Goal: Communication & Community: Answer question/provide support

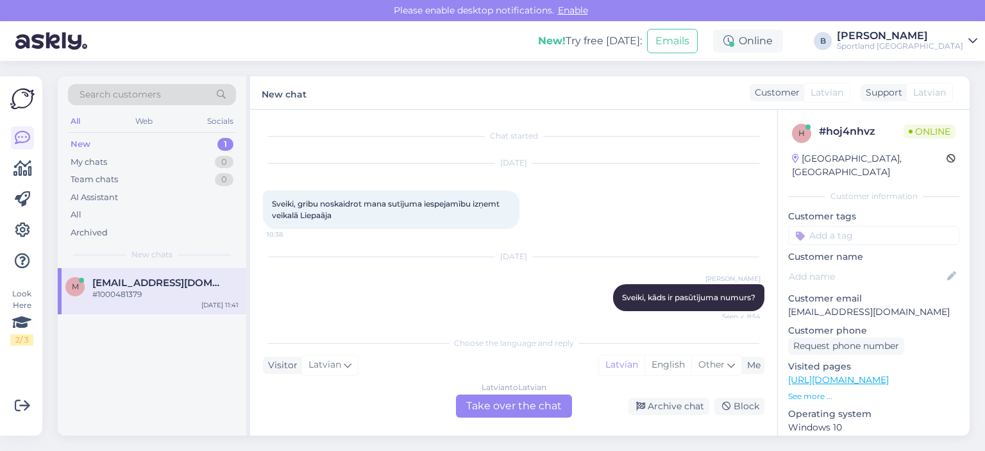
scroll to position [62, 0]
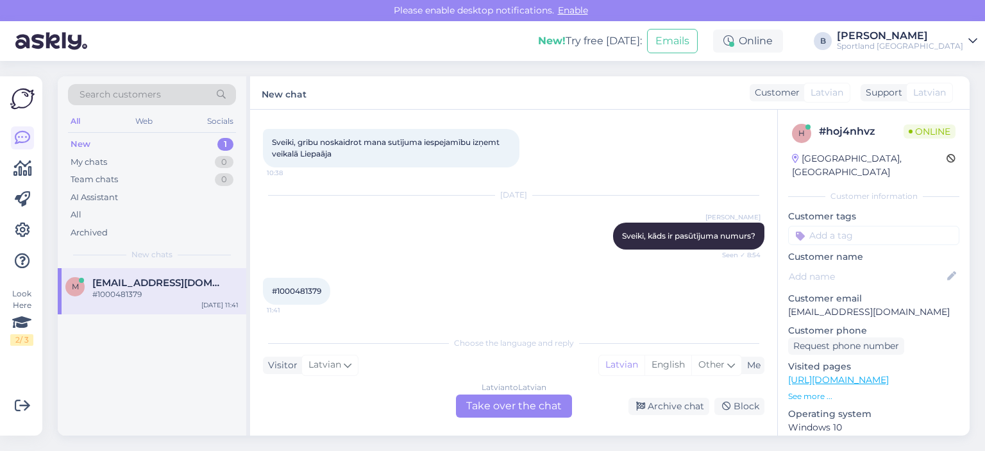
click at [494, 406] on div "Latvian to Latvian Take over the chat" at bounding box center [514, 405] width 116 height 23
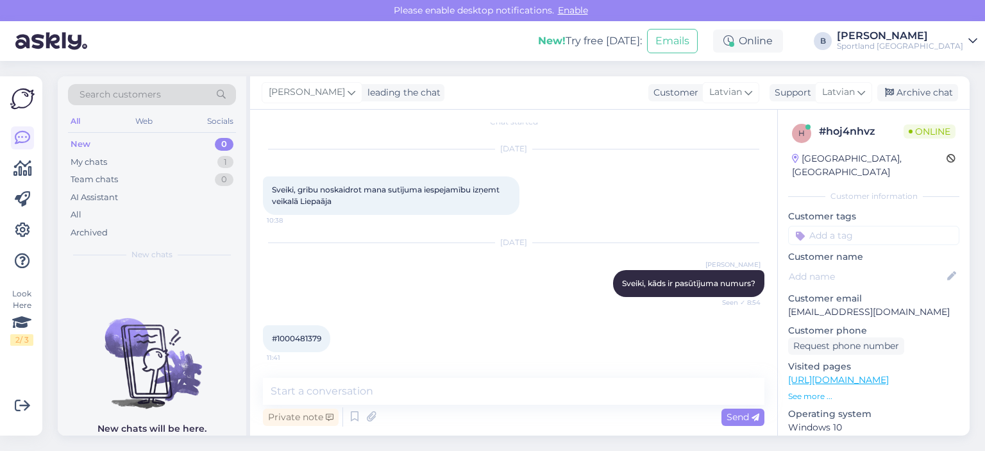
click at [313, 337] on span "#1000481379" at bounding box center [296, 338] width 49 height 10
copy div "1000481379 11:41"
click at [389, 387] on textarea at bounding box center [513, 391] width 501 height 27
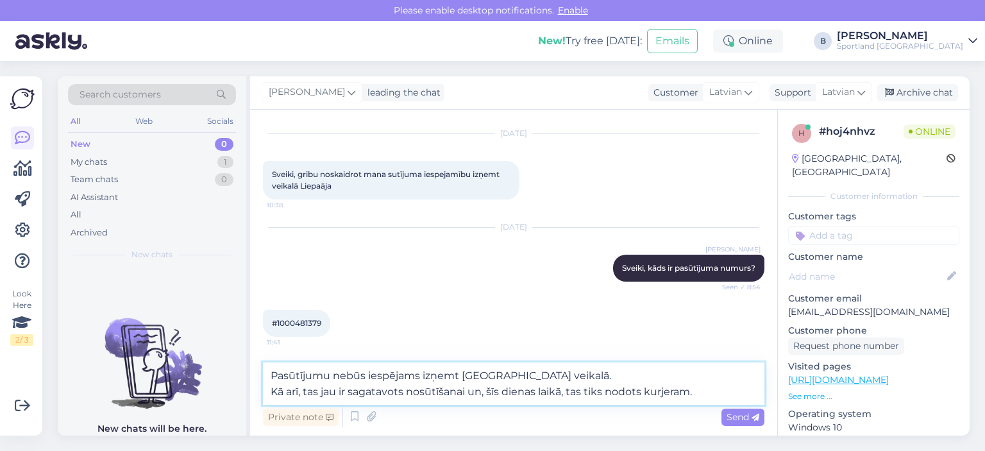
scroll to position [46, 0]
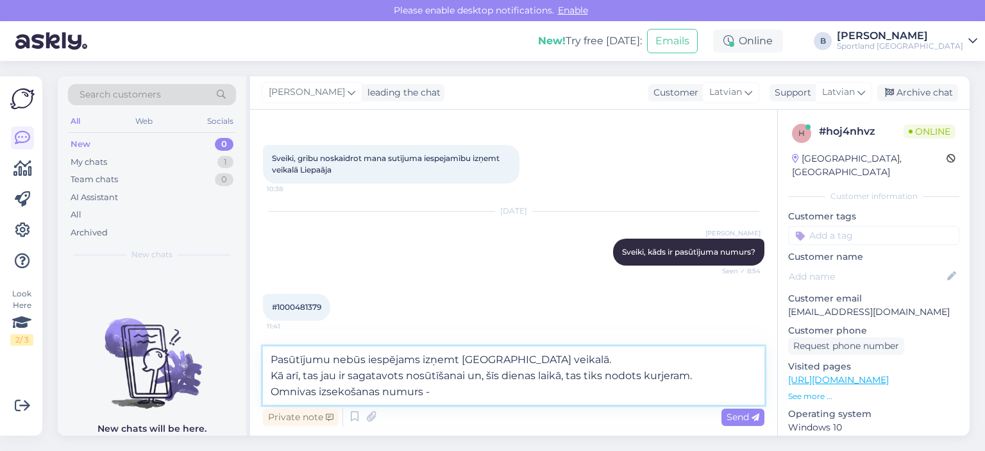
paste textarea "CC845325922EE"
type textarea "Pasūtījumu nebūs iespējams izņemt [GEOGRAPHIC_DATA] veikalā. Kā arī, tas jau ir…"
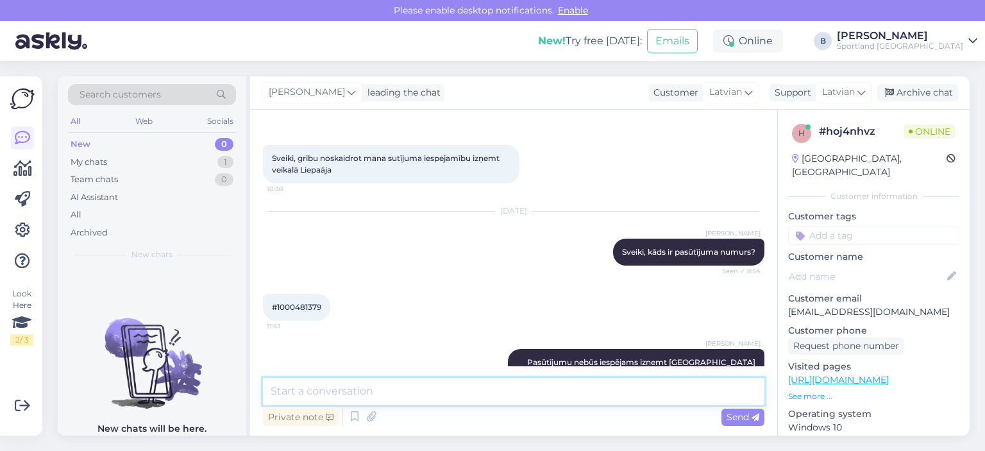
scroll to position [104, 0]
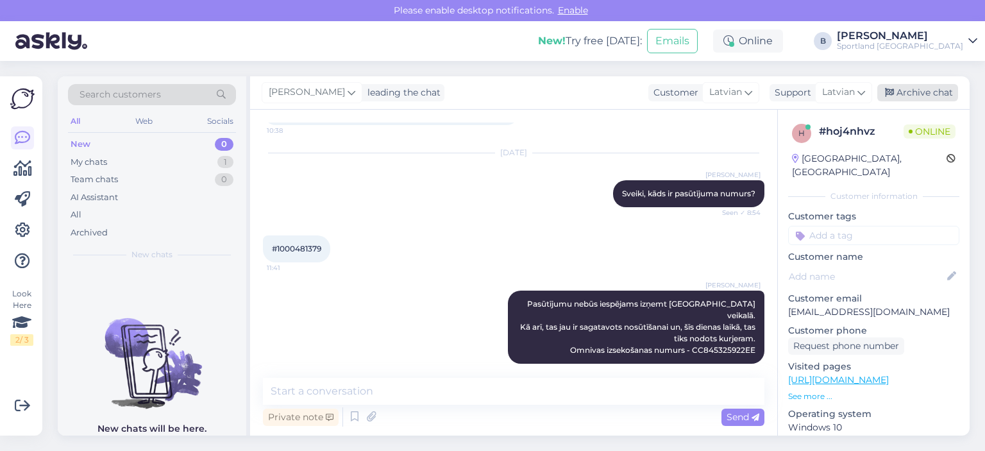
click at [908, 96] on div "Archive chat" at bounding box center [917, 92] width 81 height 17
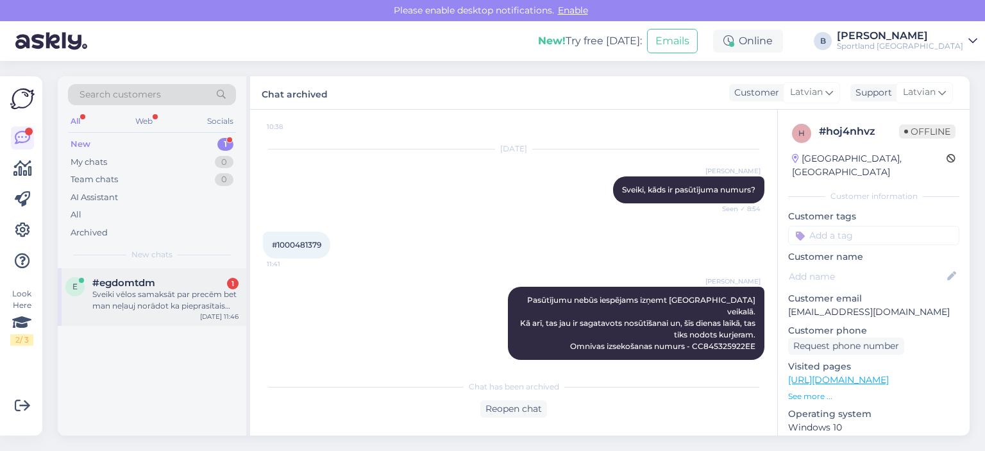
click at [171, 300] on div "Sveiki vēlos samaksāt par precēm bet man neļauj norādot ka pieprasītais daudzum…" at bounding box center [165, 300] width 146 height 23
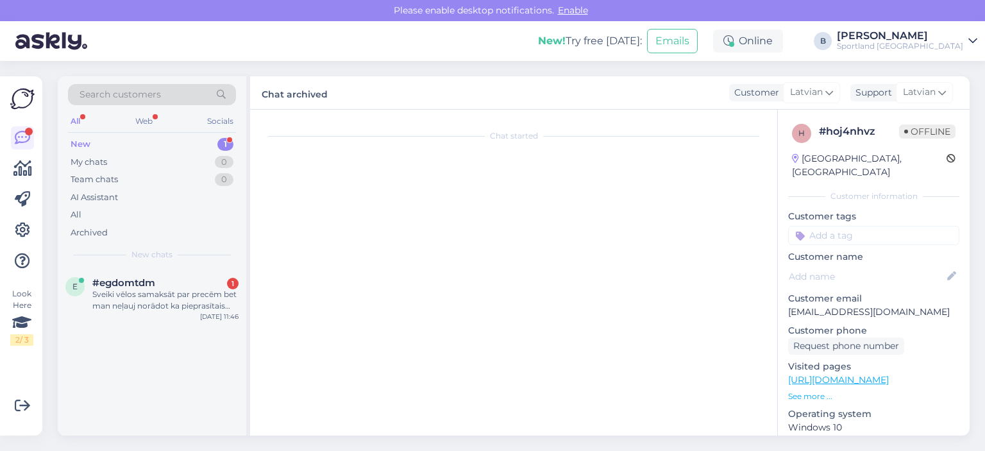
scroll to position [0, 0]
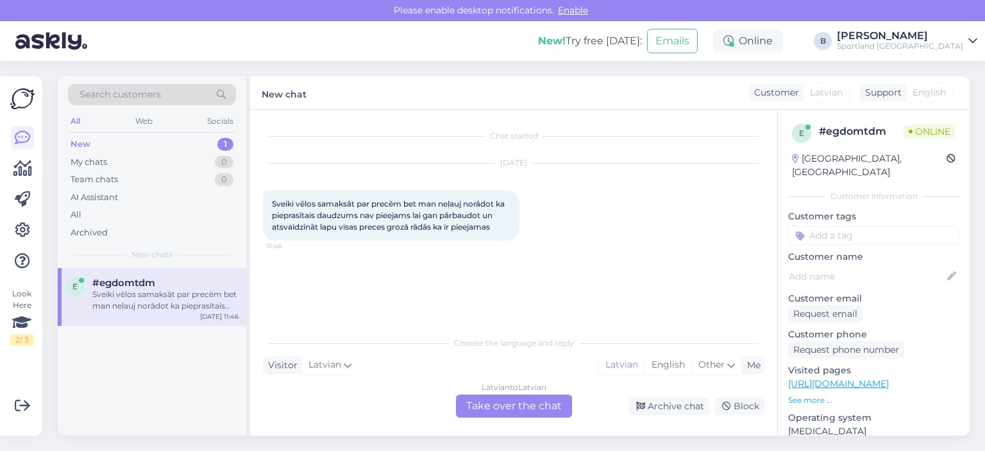
click at [551, 397] on div "Latvian to Latvian Take over the chat" at bounding box center [514, 405] width 116 height 23
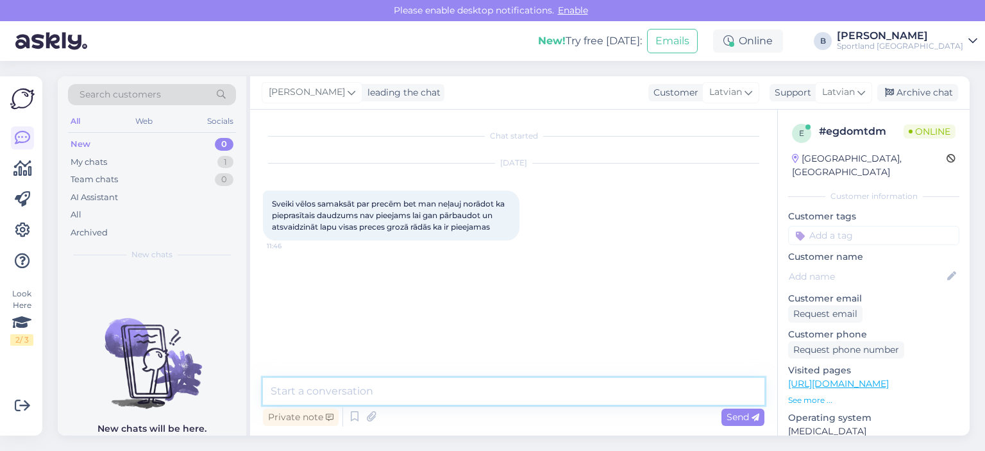
click at [507, 387] on textarea at bounding box center [513, 391] width 501 height 27
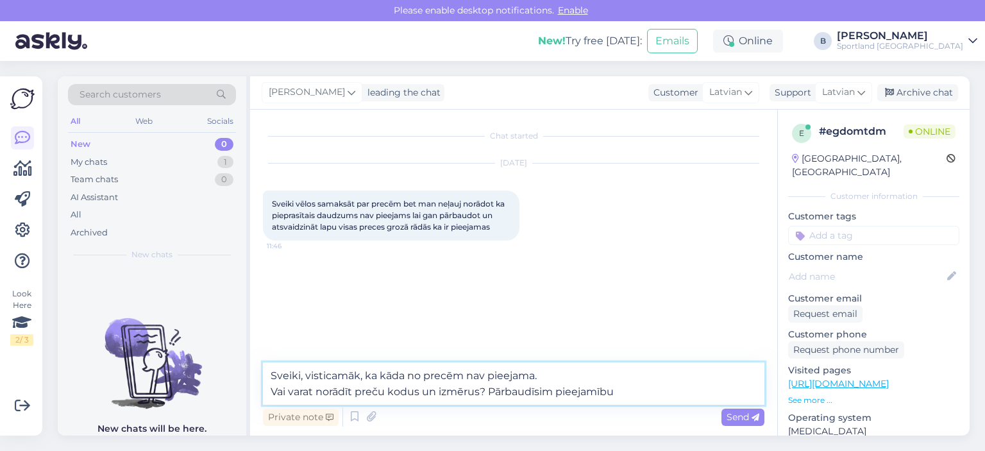
type textarea "Sveiki, visticamāk, ka kāda no precēm nav pieejama. Vai varat norādīt preču kod…"
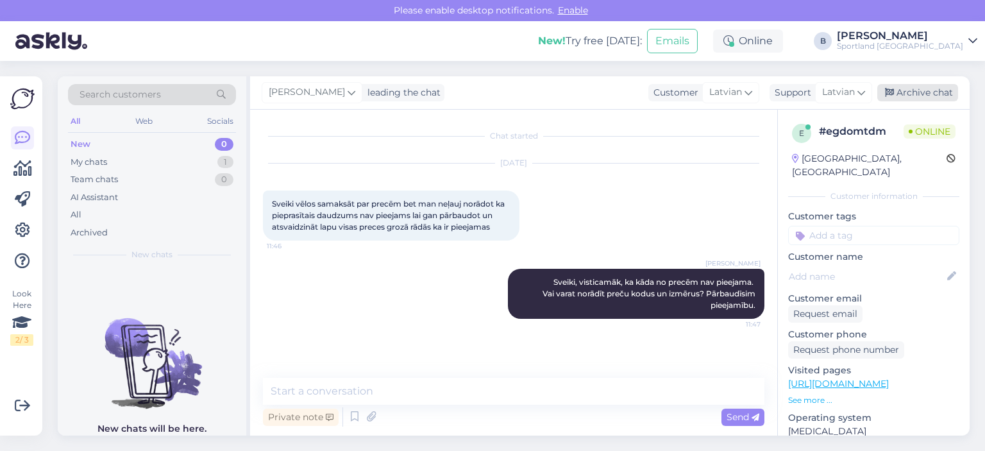
click at [921, 92] on div "Archive chat" at bounding box center [917, 92] width 81 height 17
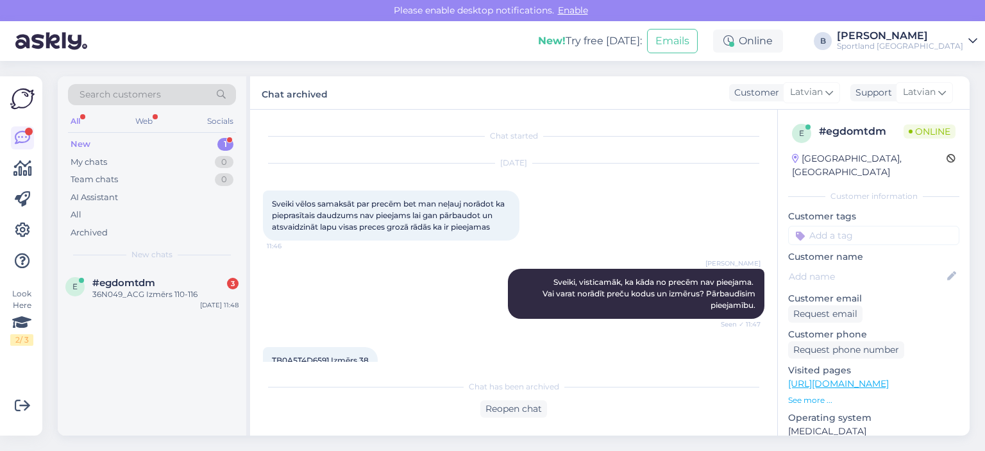
scroll to position [136, 0]
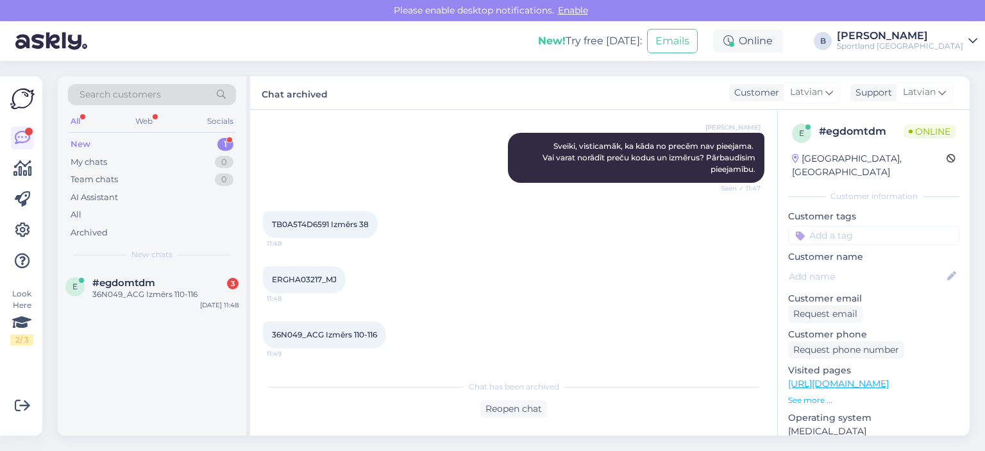
click at [298, 219] on span "TB0A5T4D6591 Izmērs 38" at bounding box center [320, 224] width 97 height 10
copy span "TB0A5T4D6591"
click at [307, 280] on span "ERGHA03217_MJ" at bounding box center [304, 279] width 65 height 10
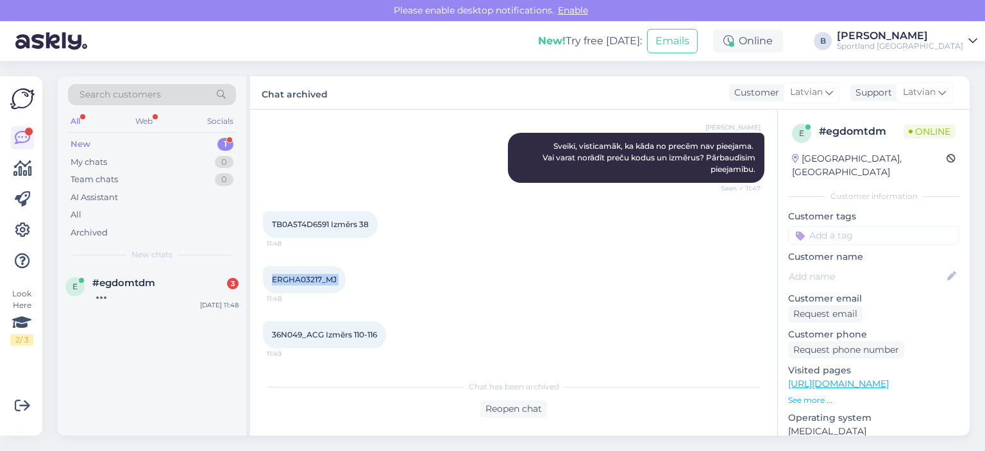
copy div "ERGHA03217_MJ 11:48"
click at [523, 407] on div "Reopen chat" at bounding box center [513, 408] width 67 height 17
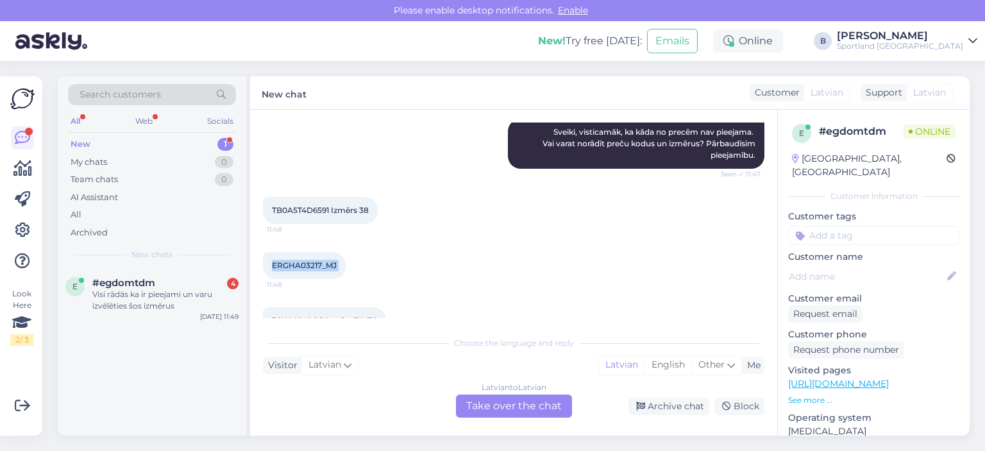
scroll to position [235, 0]
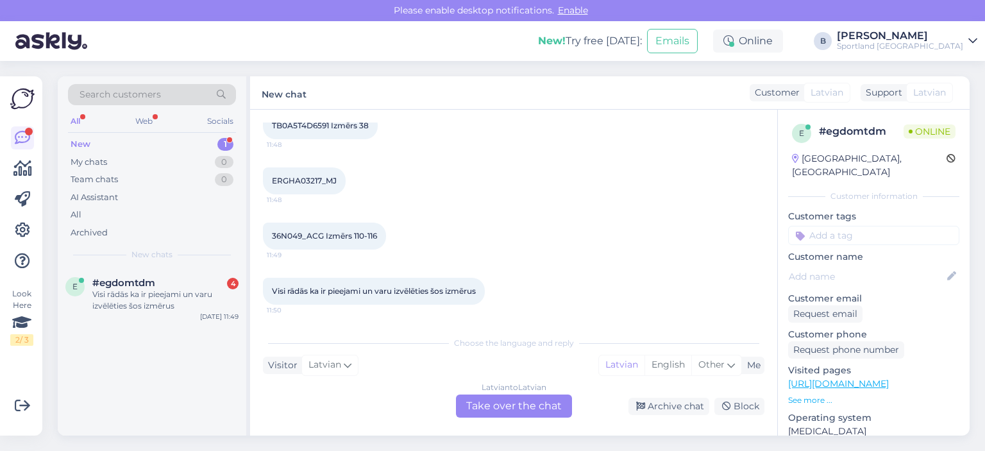
click at [290, 233] on span "36N049_ACG Izmērs 110-116" at bounding box center [324, 236] width 105 height 10
copy span "36N049_ACG"
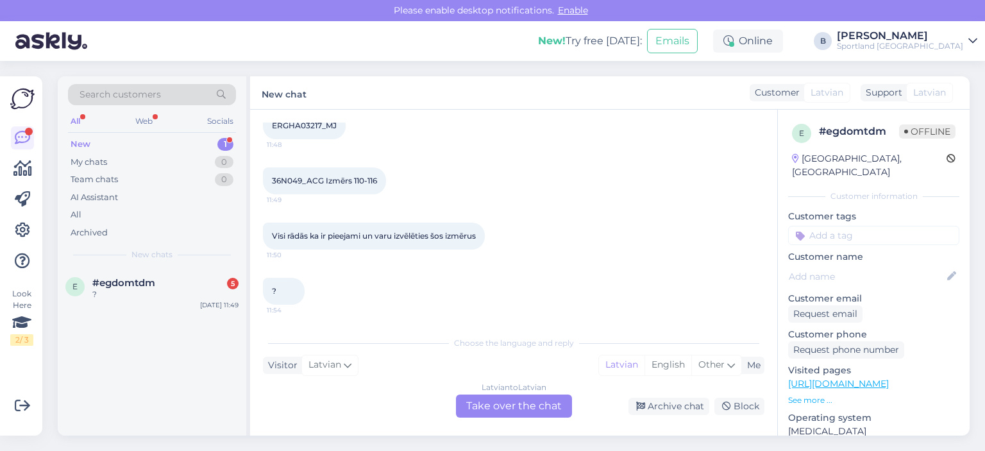
click at [563, 239] on div "Visi rādās ka ir pieejami un varu izvēlēties šos izmērus 11:50" at bounding box center [513, 235] width 501 height 55
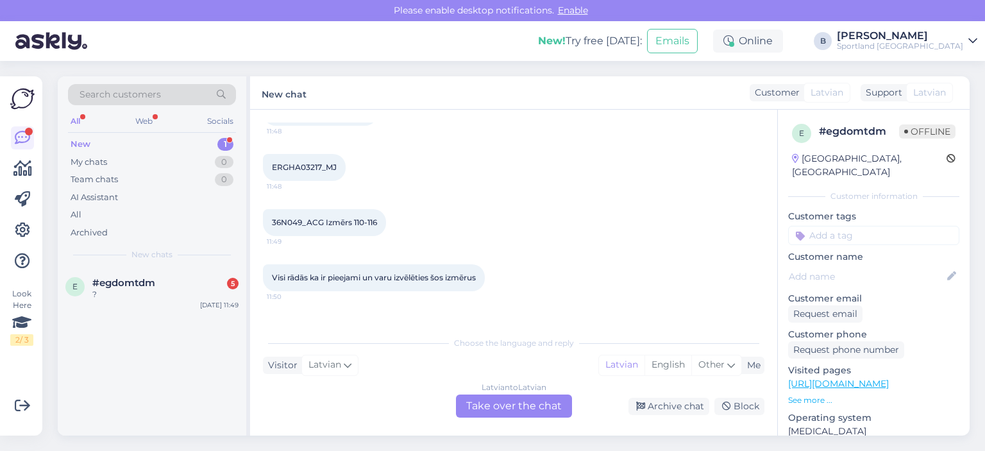
scroll to position [226, 0]
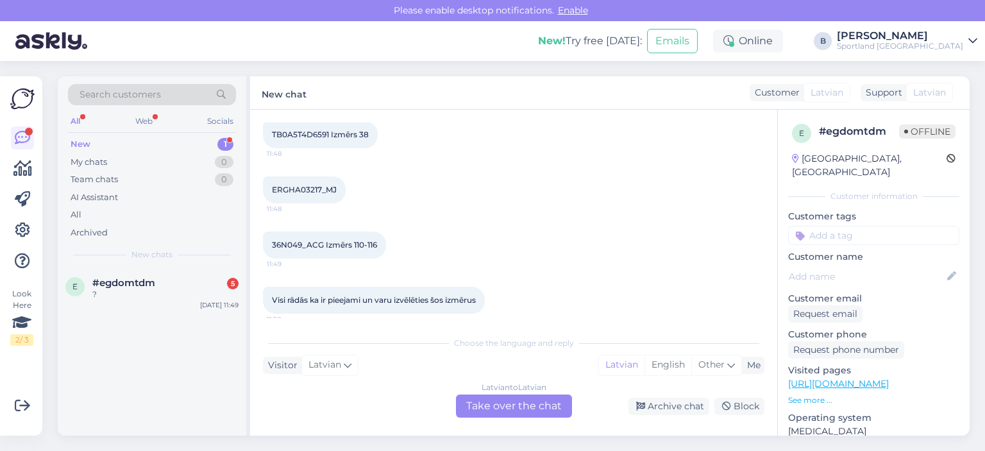
click at [516, 412] on div "Latvian to Latvian Take over the chat" at bounding box center [514, 405] width 116 height 23
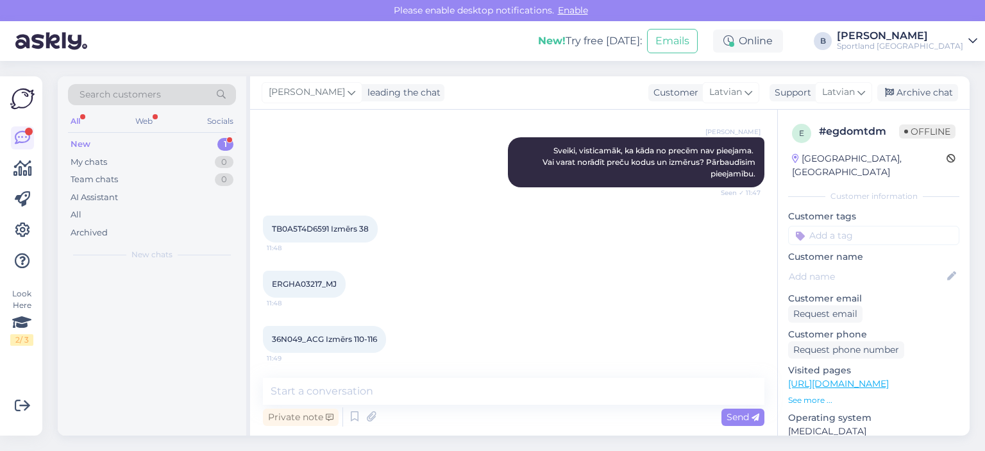
scroll to position [97, 0]
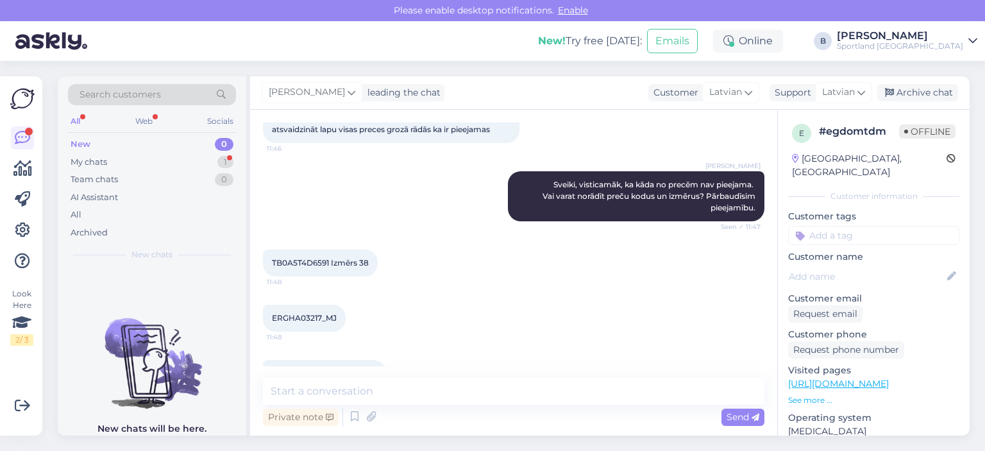
click at [296, 262] on span "TB0A5T4D6591 Izmērs 38" at bounding box center [320, 263] width 97 height 10
copy span "TB0A5T4D6591"
click at [315, 317] on span "ERGHA03217_MJ" at bounding box center [304, 318] width 65 height 10
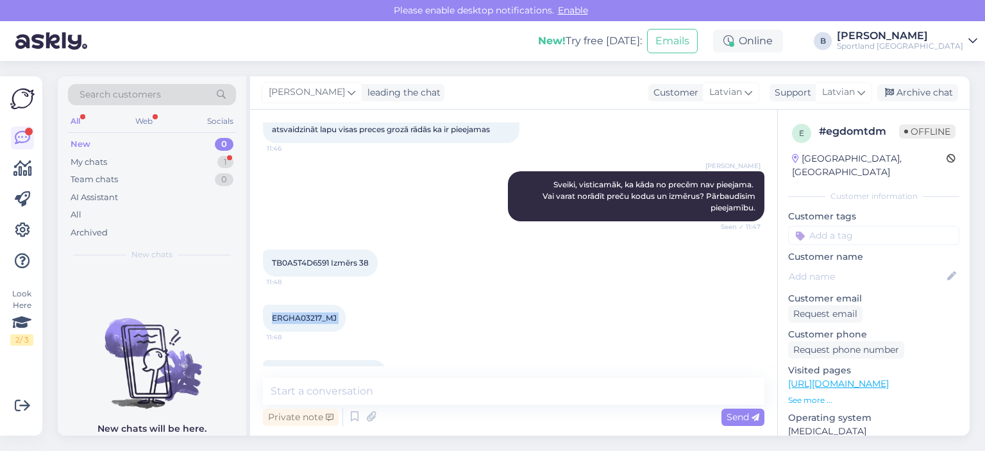
copy div "ERGHA03217_MJ 11:48"
click at [393, 382] on textarea at bounding box center [513, 391] width 501 height 27
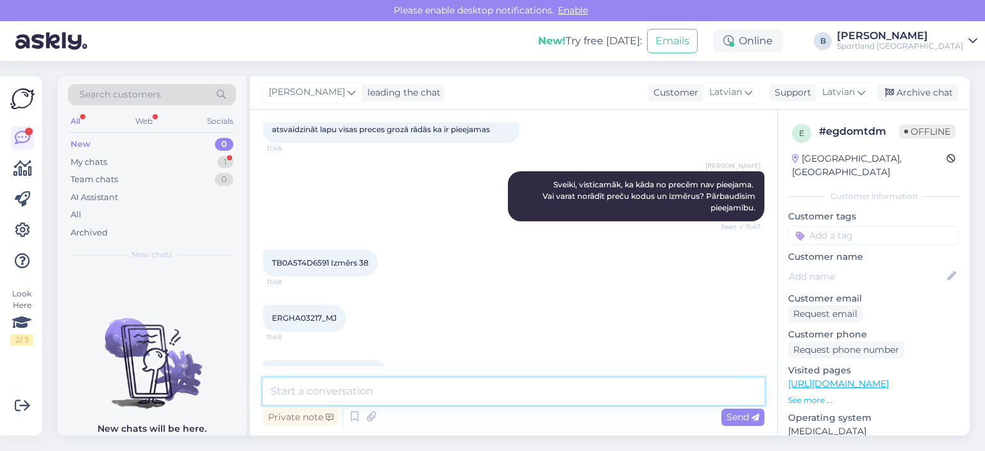
scroll to position [242, 0]
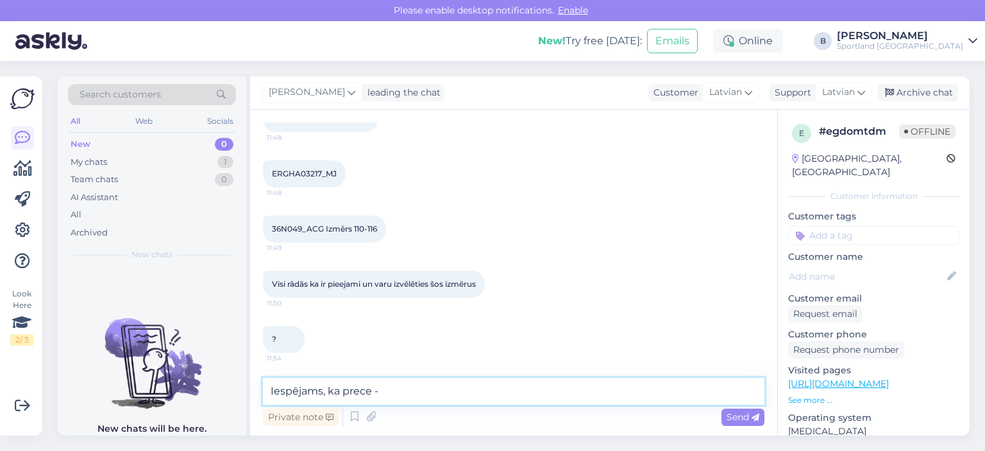
paste textarea "ERGHA03217_MJ"
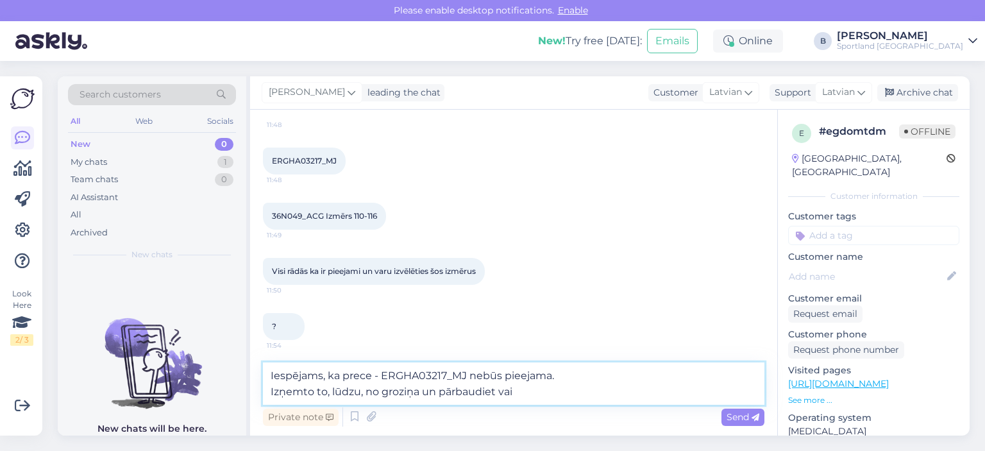
scroll to position [257, 0]
type textarea "Iespējams, ka prece - ERGHA03217_MJ nebūs pieejama. Izņemto to, lūdzu, no grozi…"
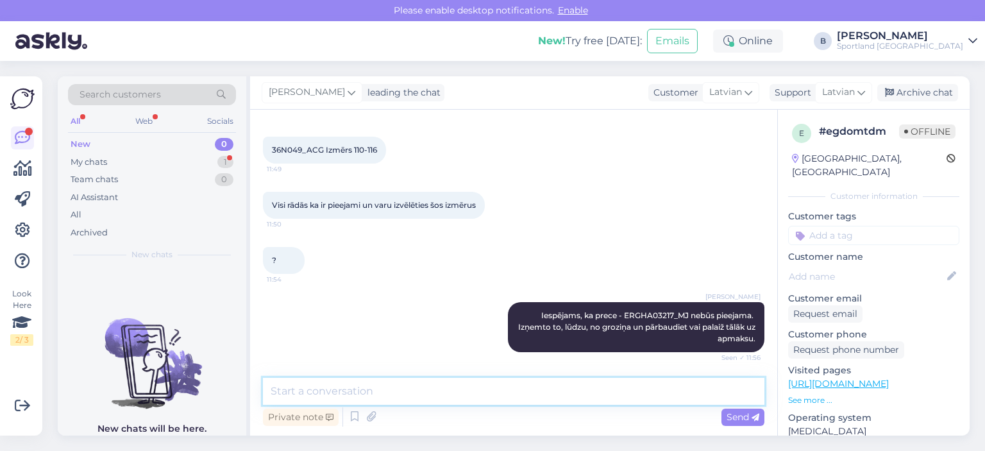
scroll to position [376, 0]
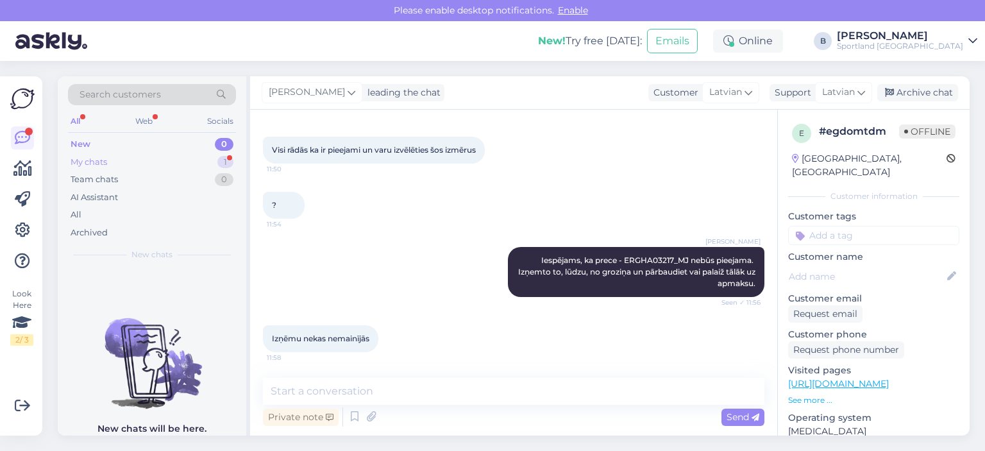
click at [150, 162] on div "My chats 1" at bounding box center [152, 162] width 168 height 18
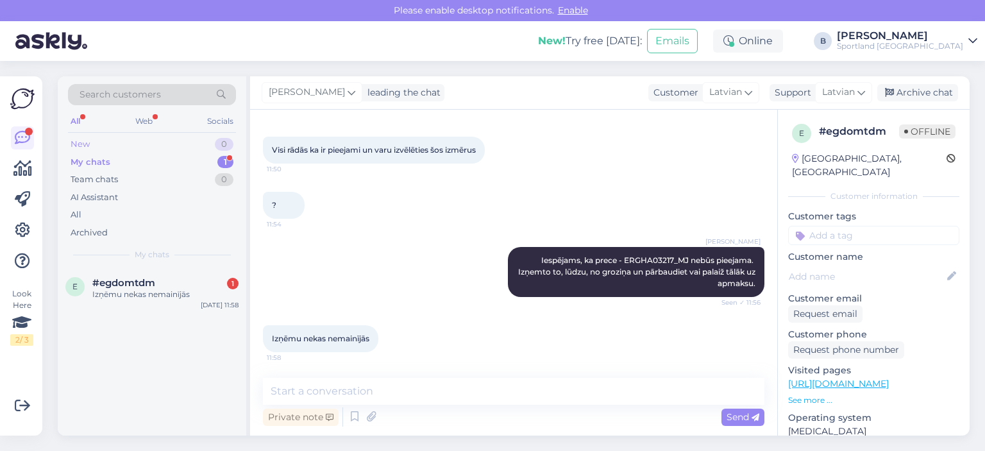
click at [106, 138] on div "New 0" at bounding box center [152, 144] width 168 height 18
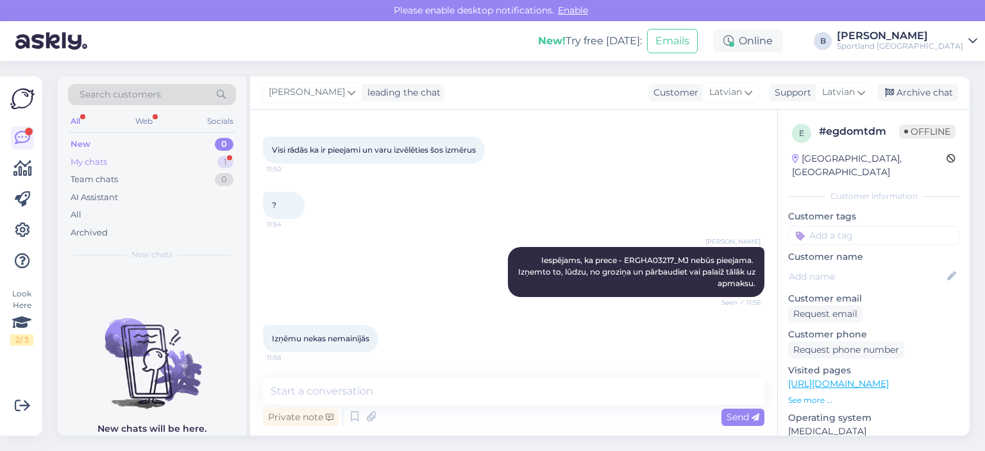
click at [114, 169] on div "My chats 1" at bounding box center [152, 162] width 168 height 18
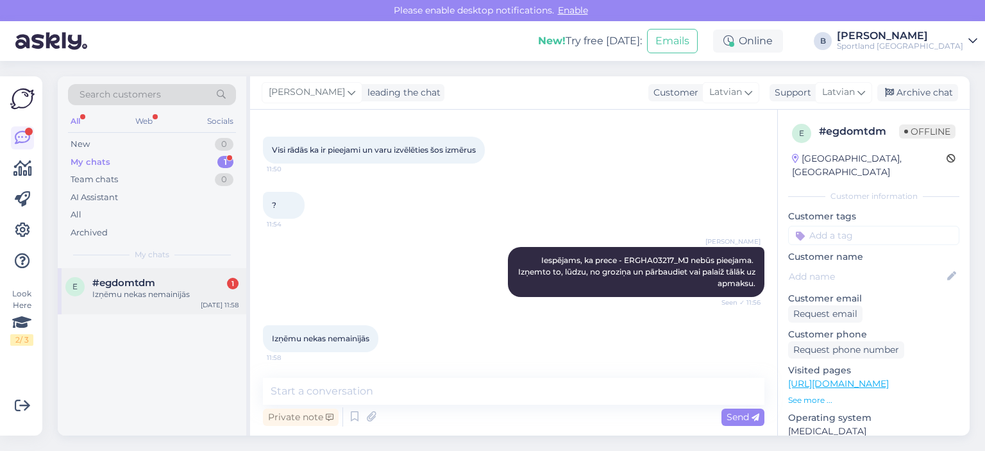
click at [174, 271] on div "e #egdomtdm 1 Izņēmu nekas nemainījās [DATE] 11:58" at bounding box center [152, 291] width 189 height 46
click at [336, 235] on div "[PERSON_NAME] Iespējams, ka prece - ERGHA03217_MJ nebūs pieejama. Izņemto to, l…" at bounding box center [513, 272] width 501 height 78
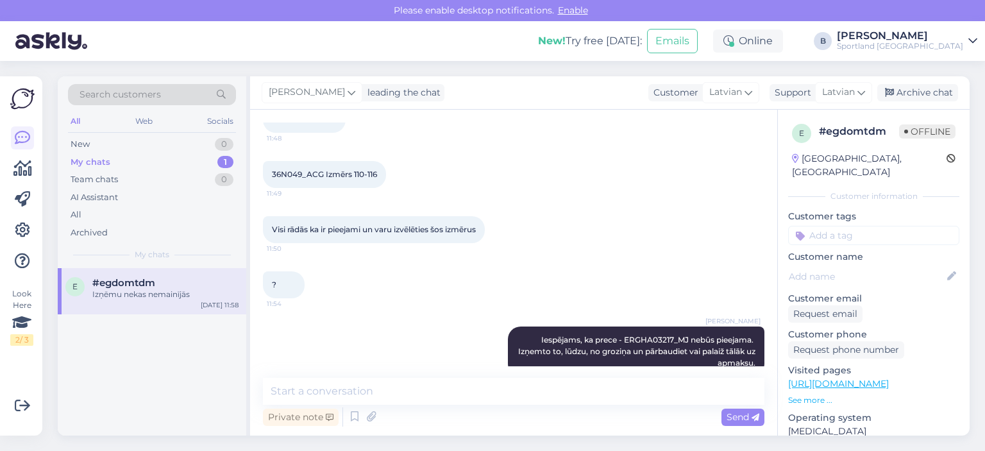
scroll to position [119, 0]
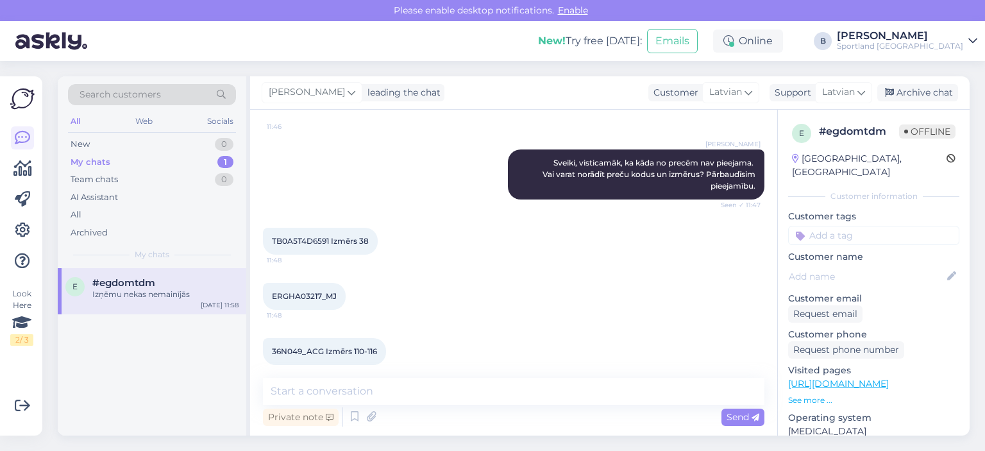
click at [308, 240] on span "TB0A5T4D6591 Izmērs 38" at bounding box center [320, 241] width 97 height 10
click at [463, 264] on div "TB0A5T4D6591 Izmērs 38 11:48" at bounding box center [513, 241] width 501 height 55
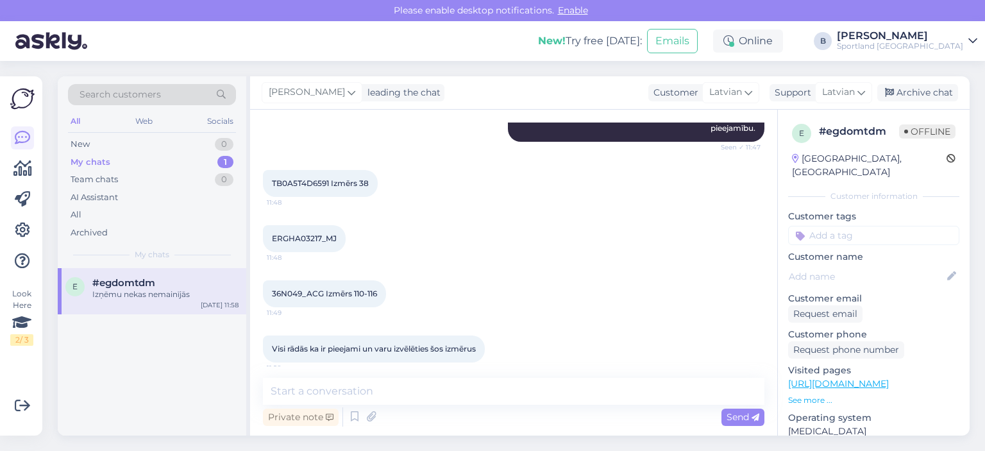
scroll to position [55, 0]
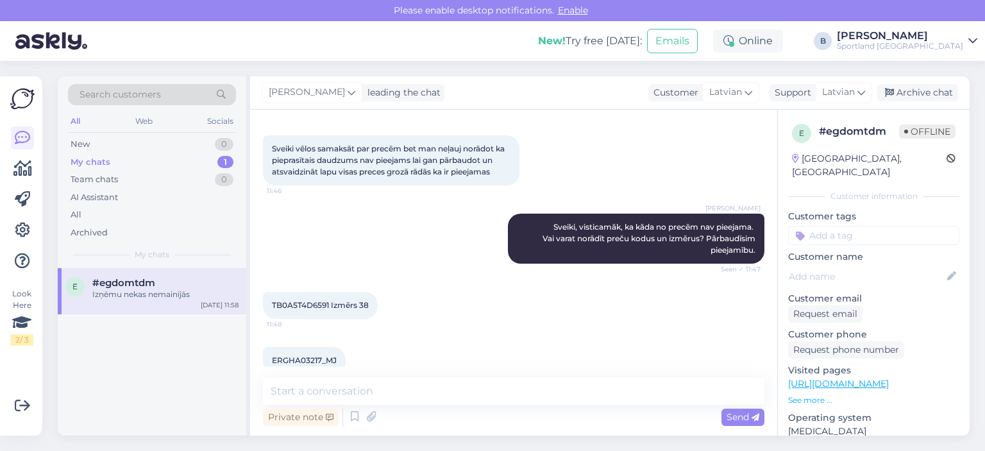
click at [312, 302] on span "TB0A5T4D6591 Izmērs 38" at bounding box center [320, 305] width 97 height 10
copy span "TB0A5T4D6591"
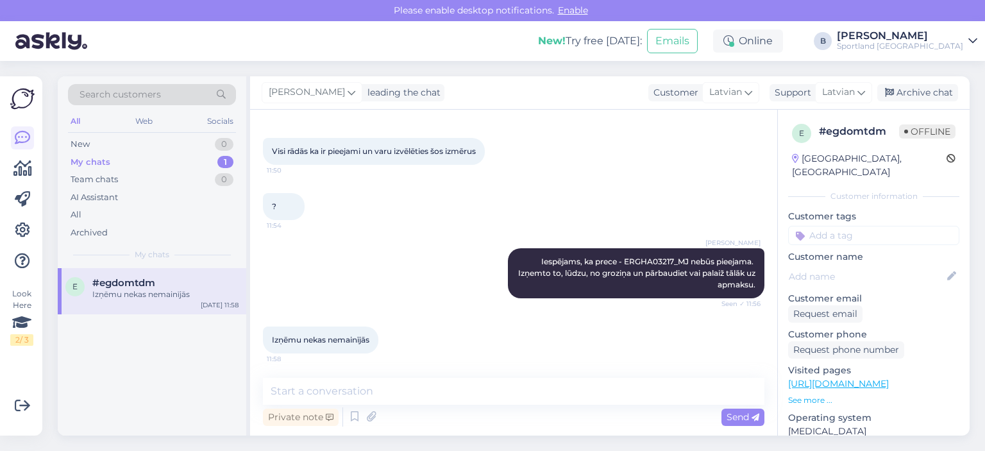
scroll to position [375, 0]
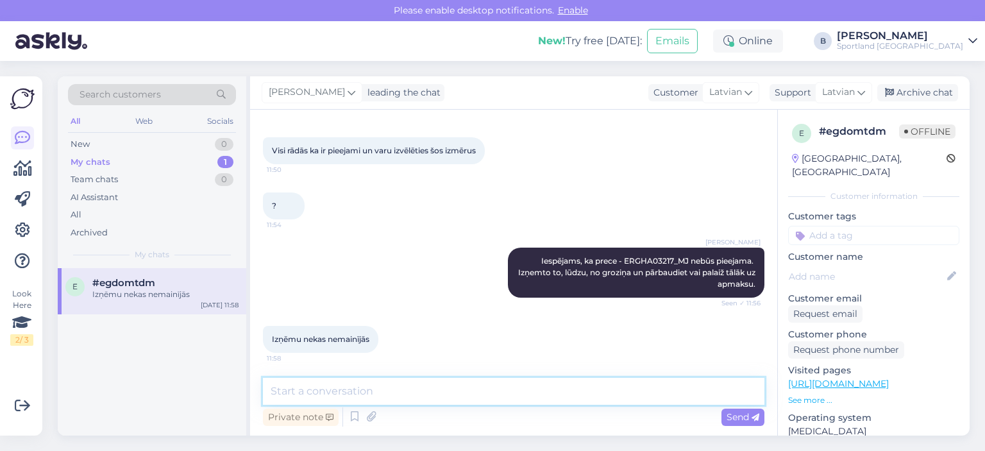
click at [401, 387] on textarea at bounding box center [513, 391] width 501 height 27
type textarea "P"
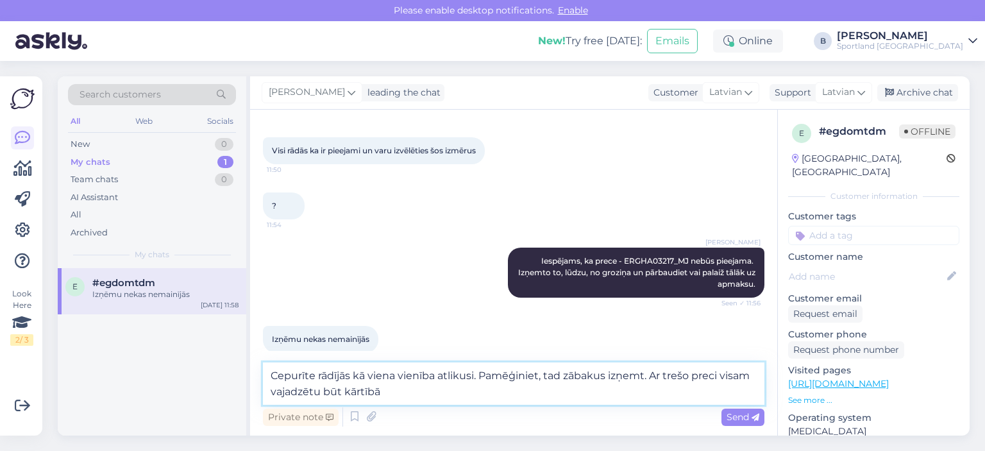
type textarea "Cepurīte rādījās kā viena vienība atlikusi. Pamēģiniet, tad zābakus izņemt. Ar …"
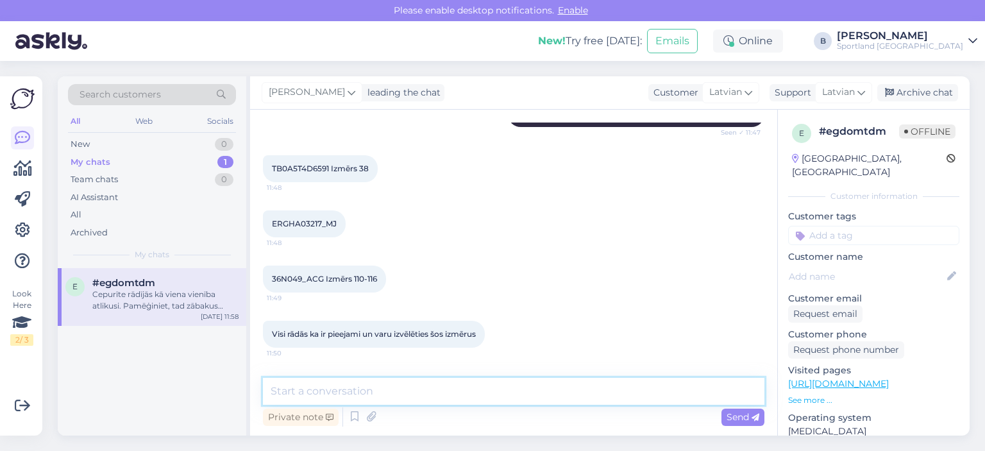
scroll to position [186, 0]
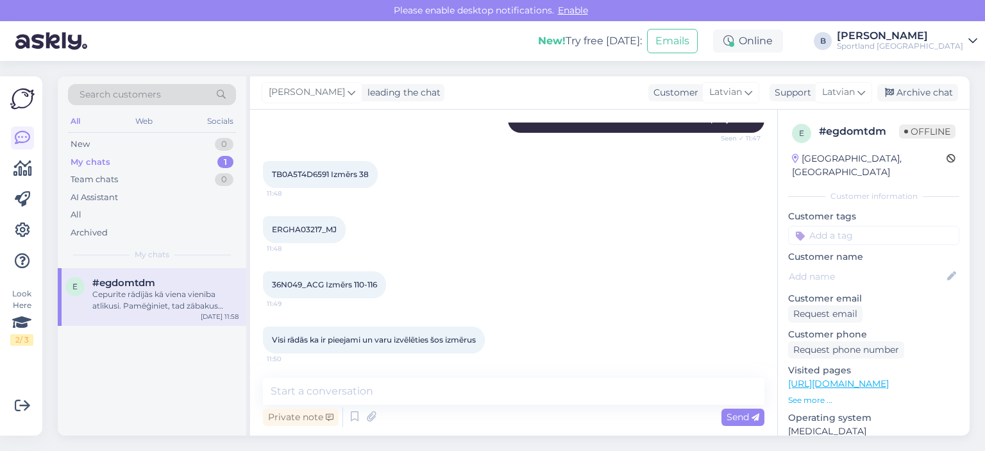
click at [303, 282] on span "36N049_ACG Izmērs 110-116" at bounding box center [324, 285] width 105 height 10
copy span "36N049_ACG"
click at [306, 169] on span "TB0A5T4D6591 Izmērs 38" at bounding box center [320, 174] width 97 height 10
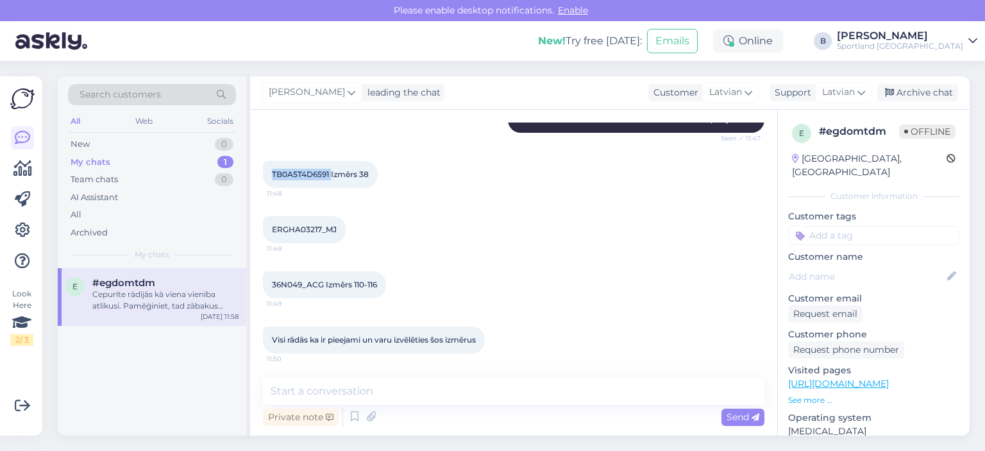
copy span "TB0A5T4D6591"
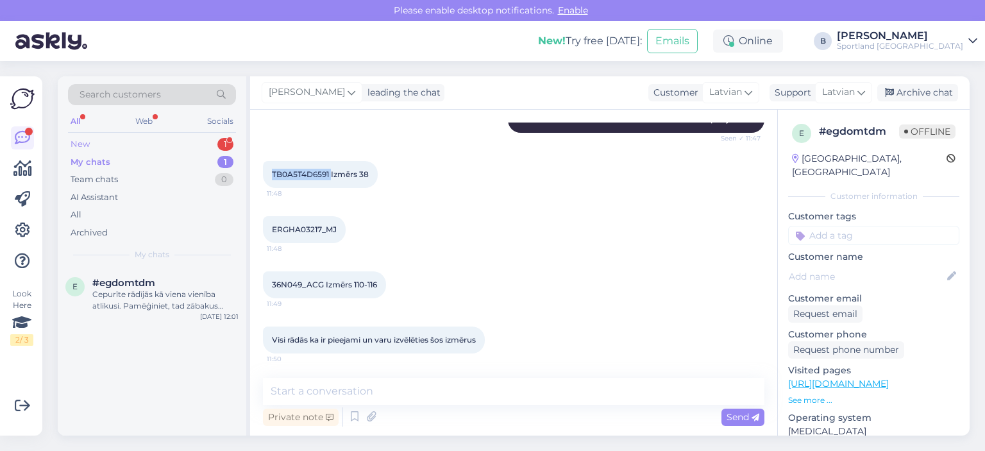
click at [132, 143] on div "New 1" at bounding box center [152, 144] width 168 height 18
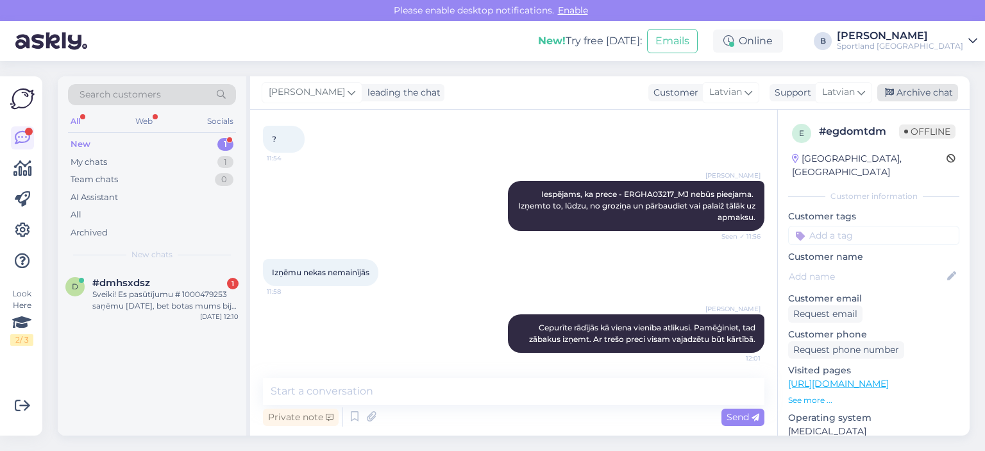
click at [924, 93] on div "Archive chat" at bounding box center [917, 92] width 81 height 17
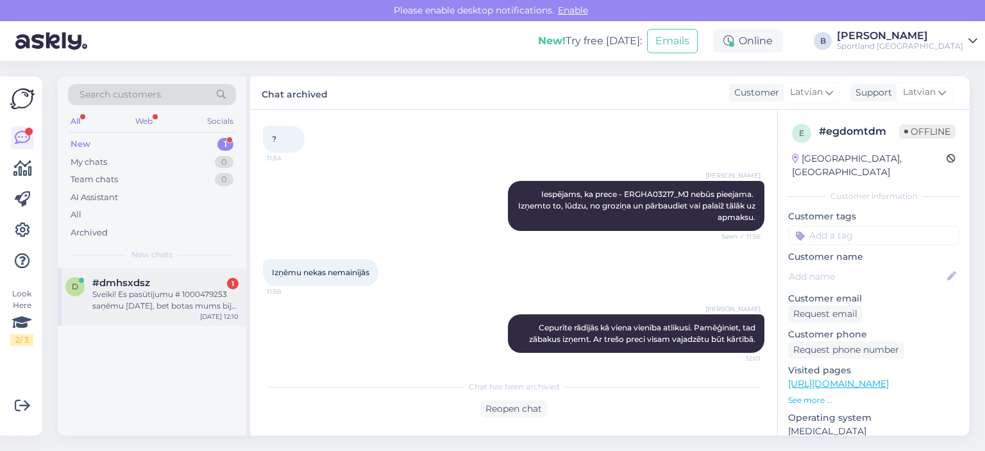
click at [174, 298] on div "Sveiki! Es pasūtījumu # 1000479253 saņēmu [DATE], bet botas mums bija par mazu,…" at bounding box center [165, 300] width 146 height 23
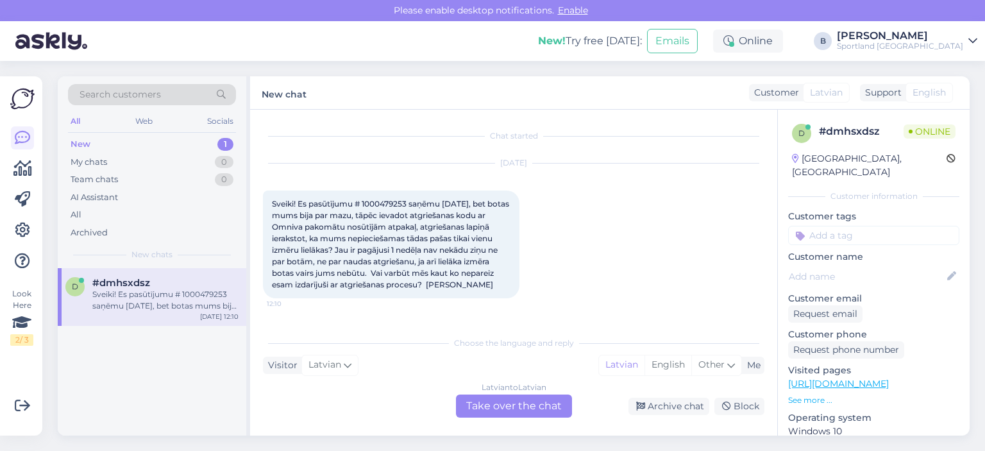
click at [505, 405] on div "Latvian to Latvian Take over the chat" at bounding box center [514, 405] width 116 height 23
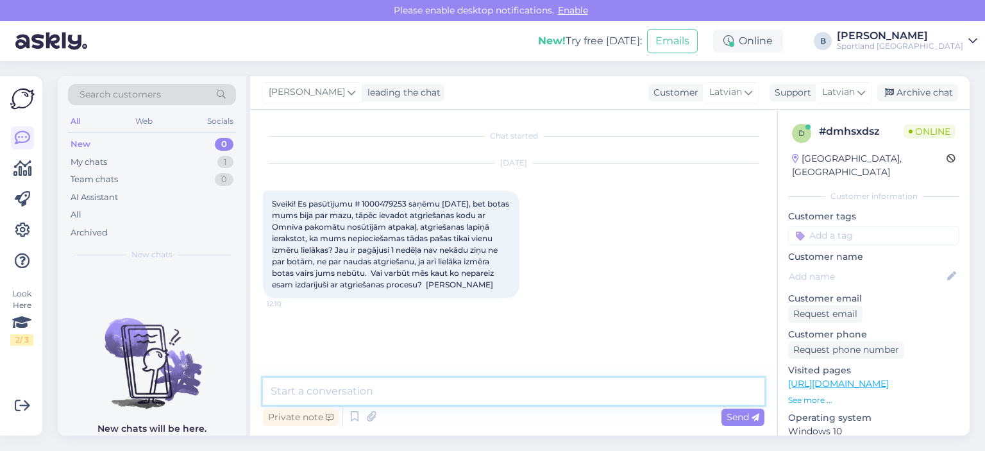
click at [508, 387] on textarea at bounding box center [513, 391] width 501 height 27
type textarea "Sveiki."
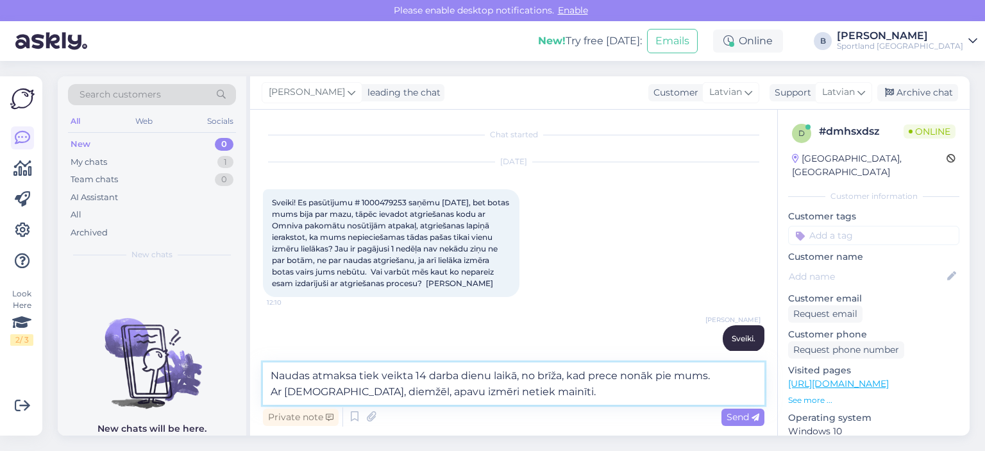
type textarea "Naudas atmaksa tiek veikta 14 darba dienu laikā, no brīža, kad prece nonāk pie …"
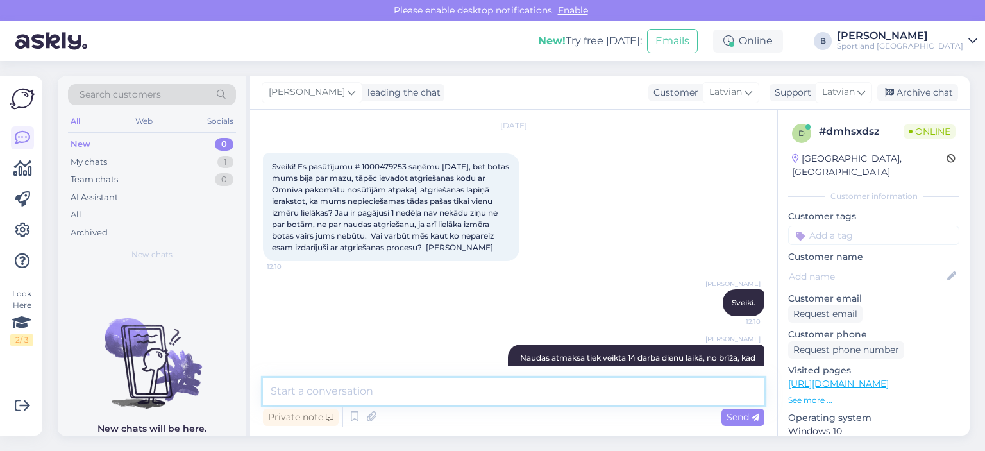
scroll to position [15, 0]
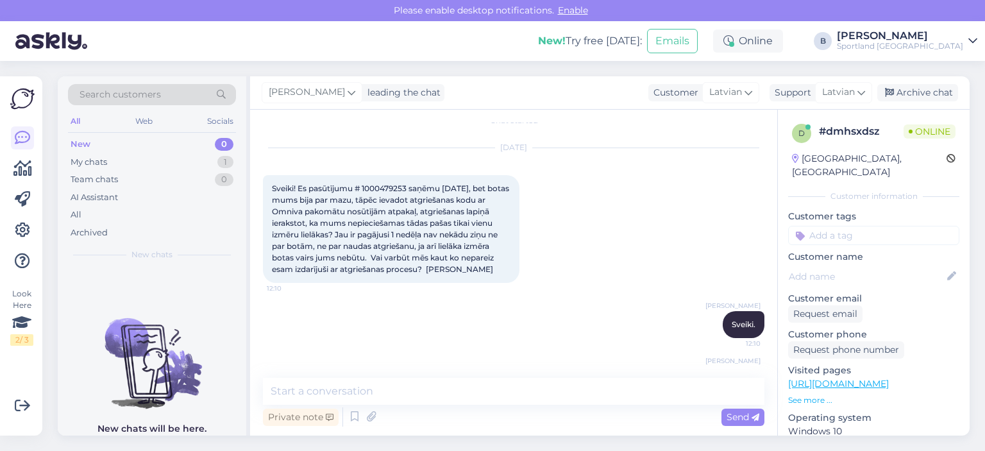
click at [391, 183] on span "Sveiki! Es pasūtījumu # 1000479253 saņēmu [DATE], bet botas mums bija par mazu,…" at bounding box center [391, 228] width 239 height 90
copy span "1000479253"
click at [405, 392] on textarea at bounding box center [513, 391] width 501 height 27
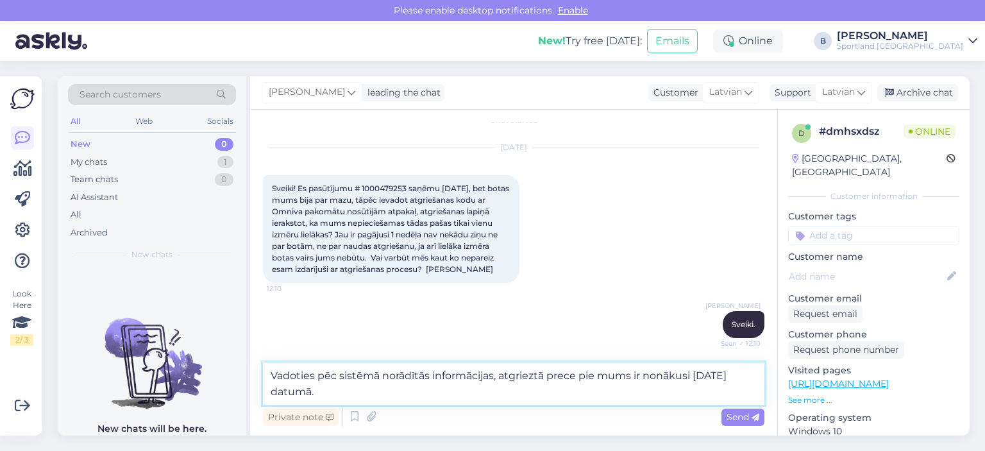
type textarea "Vadoties pēc sistēmā norādītās informācijas, atgrieztā prece pie mums ir nonāku…"
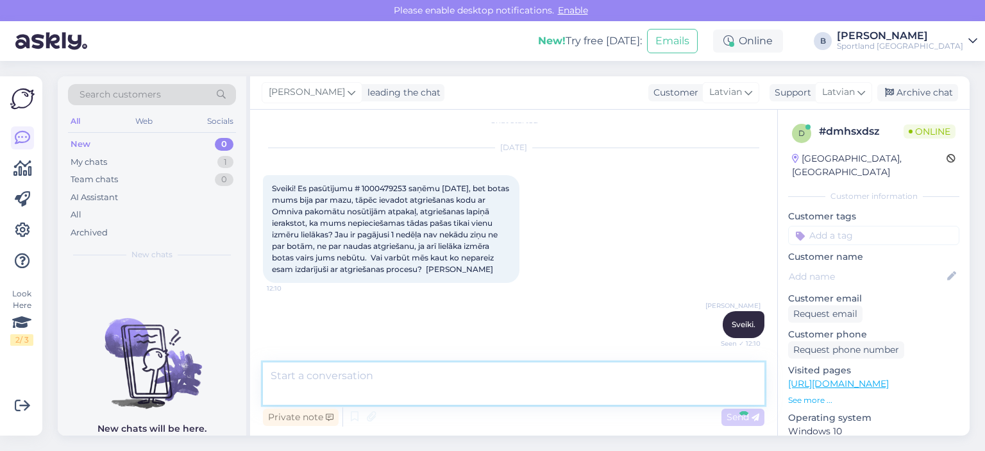
scroll to position [146, 0]
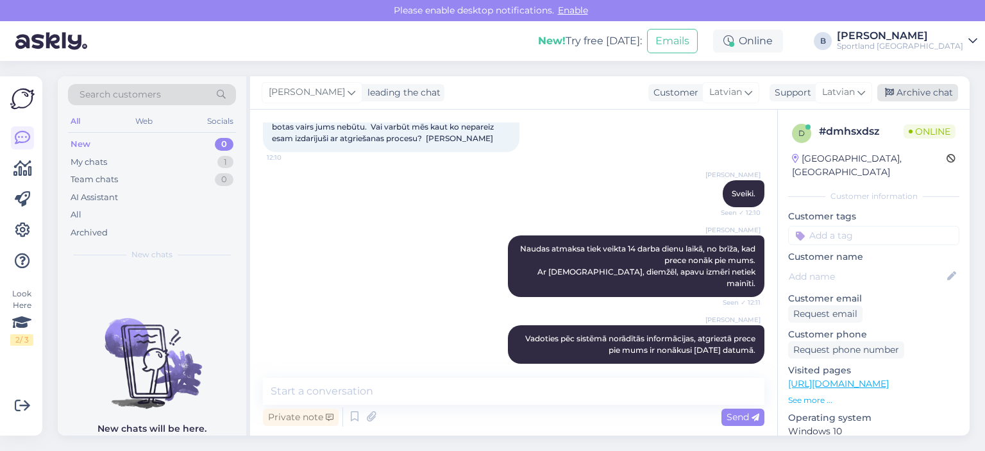
click at [921, 92] on div "Archive chat" at bounding box center [917, 92] width 81 height 17
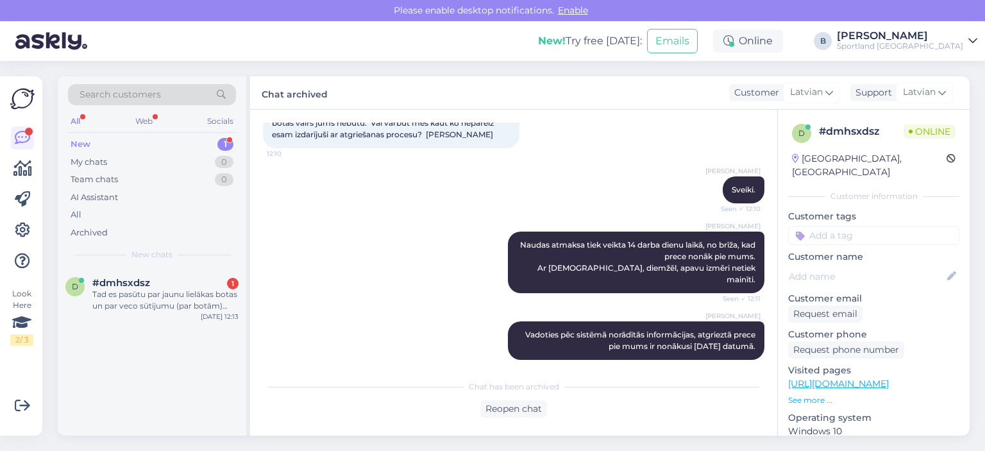
scroll to position [217, 0]
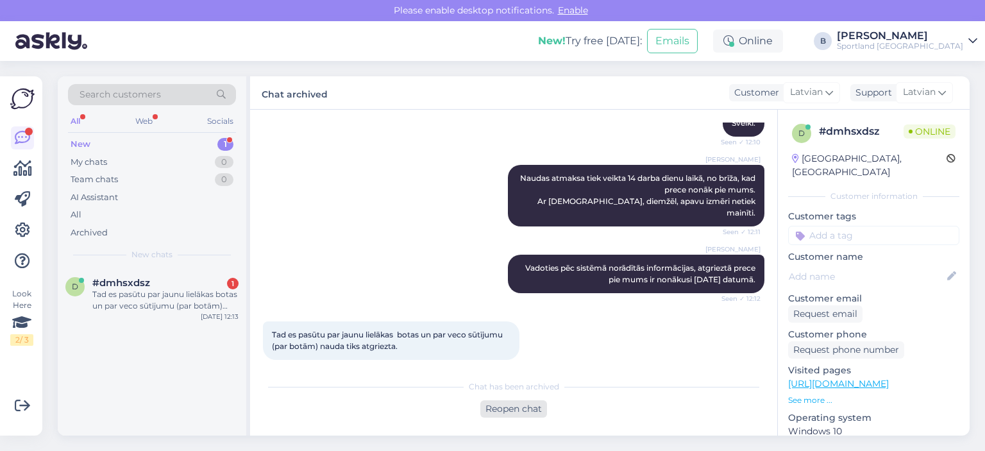
click at [518, 407] on div "Reopen chat" at bounding box center [513, 408] width 67 height 17
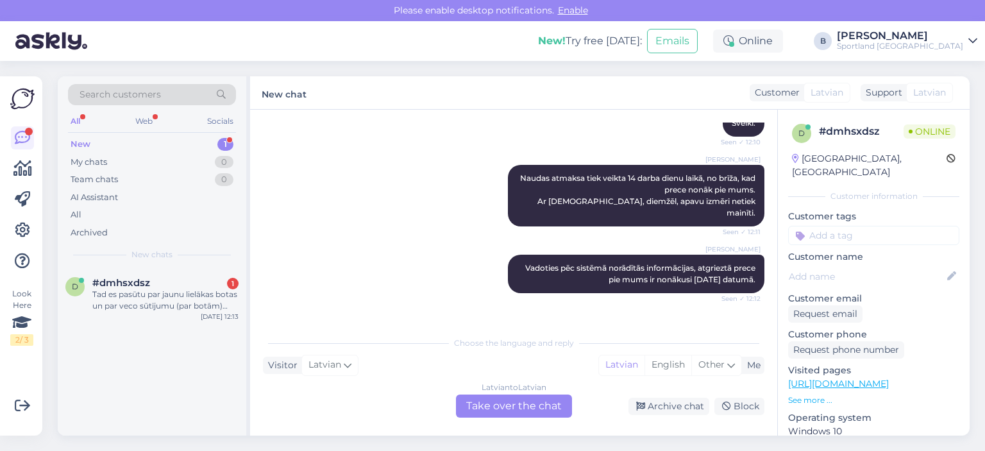
click at [513, 394] on div "Latvian to Latvian Take over the chat" at bounding box center [514, 405] width 116 height 23
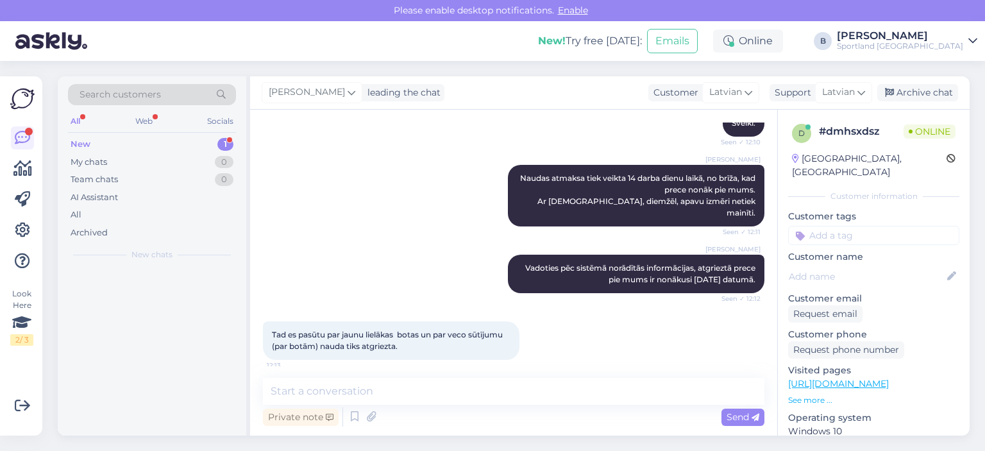
scroll to position [213, 0]
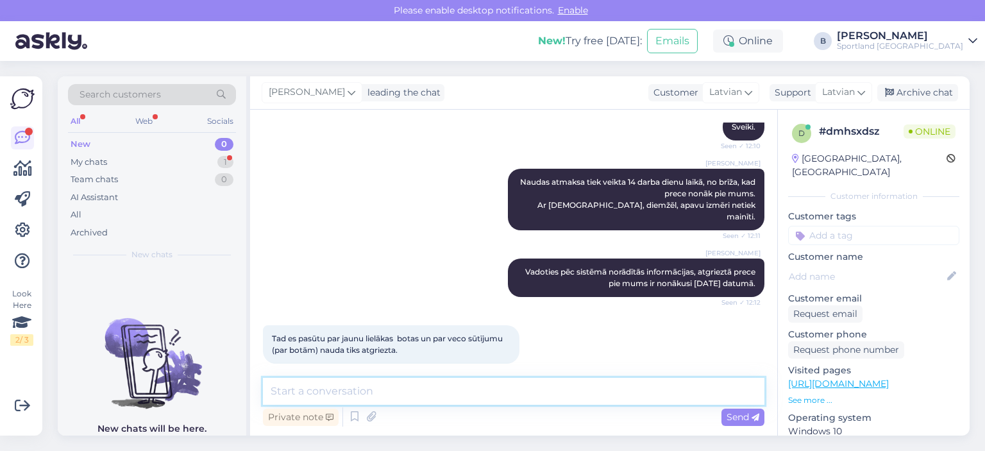
click at [492, 392] on textarea at bounding box center [513, 391] width 501 height 27
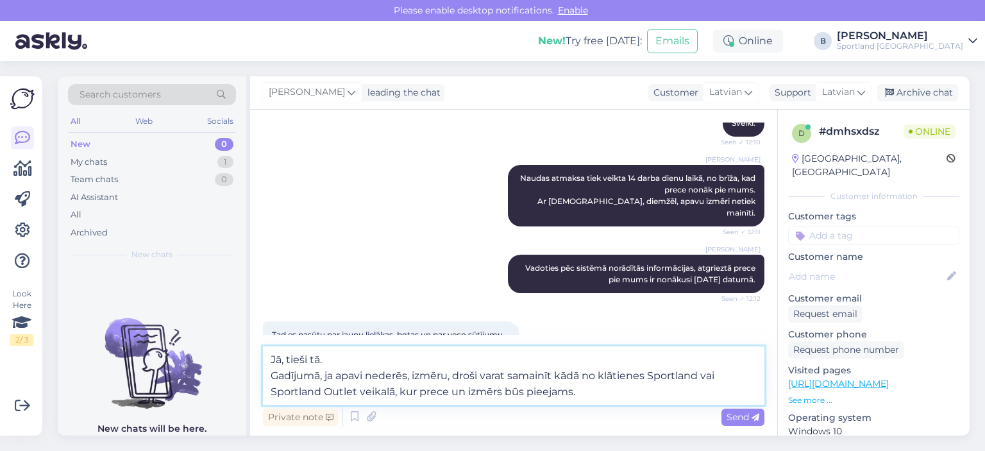
type textarea "Jā, tieši tā. Gadījumā, ja apavi nederēs, izmēru, droši varat samainīt kādā no …"
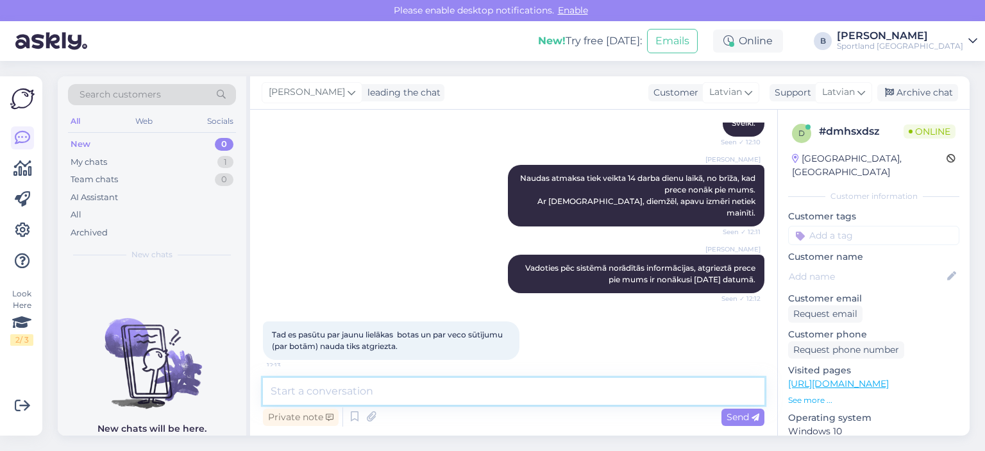
scroll to position [303, 0]
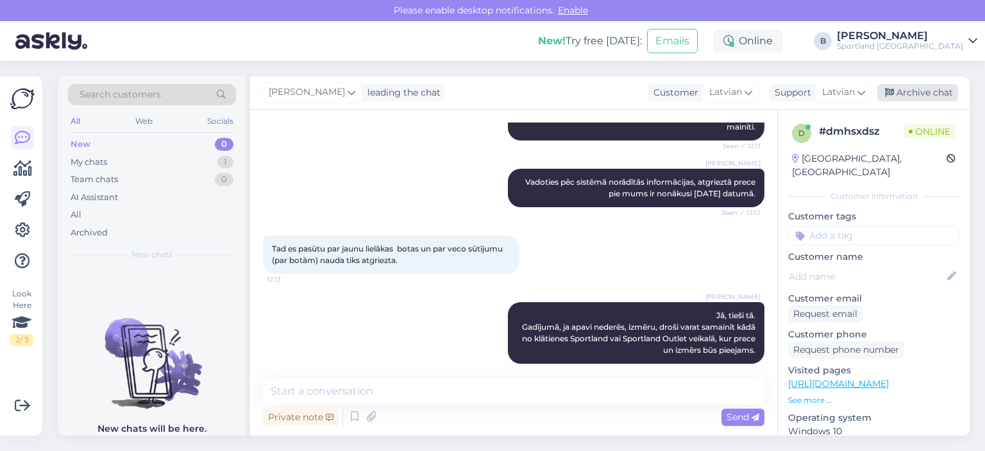
click at [906, 87] on div "Archive chat" at bounding box center [917, 92] width 81 height 17
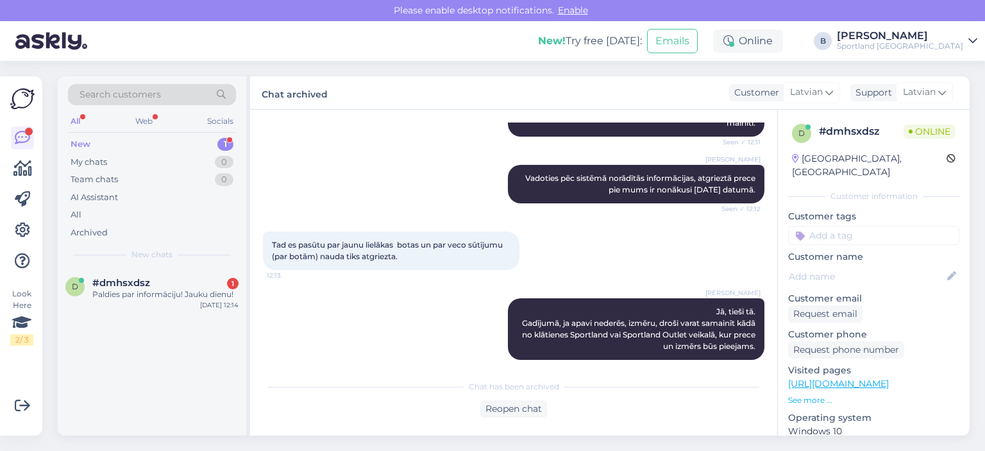
scroll to position [362, 0]
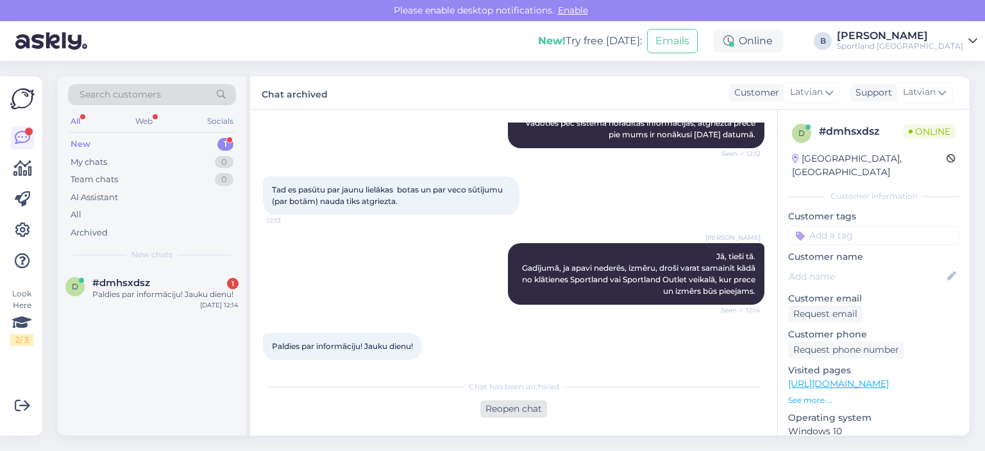
click at [523, 414] on div "Reopen chat" at bounding box center [513, 408] width 67 height 17
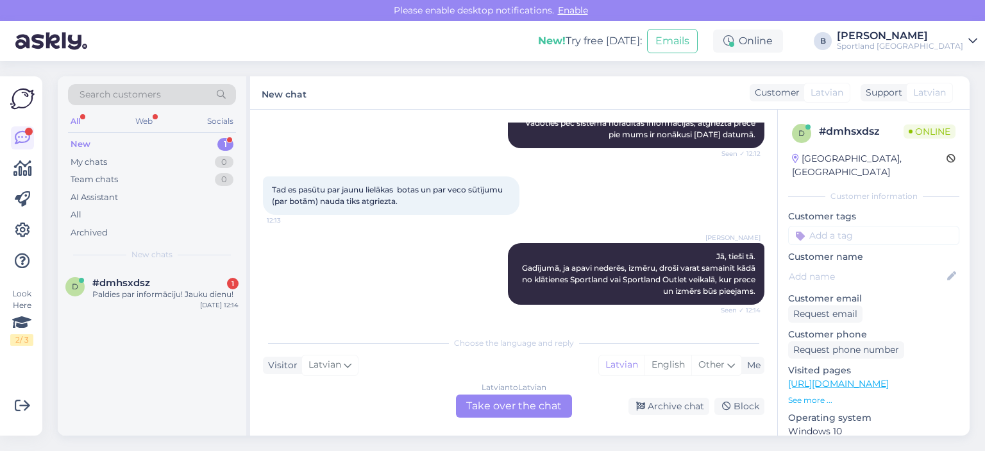
click at [510, 405] on div "Latvian to Latvian Take over the chat" at bounding box center [514, 405] width 116 height 23
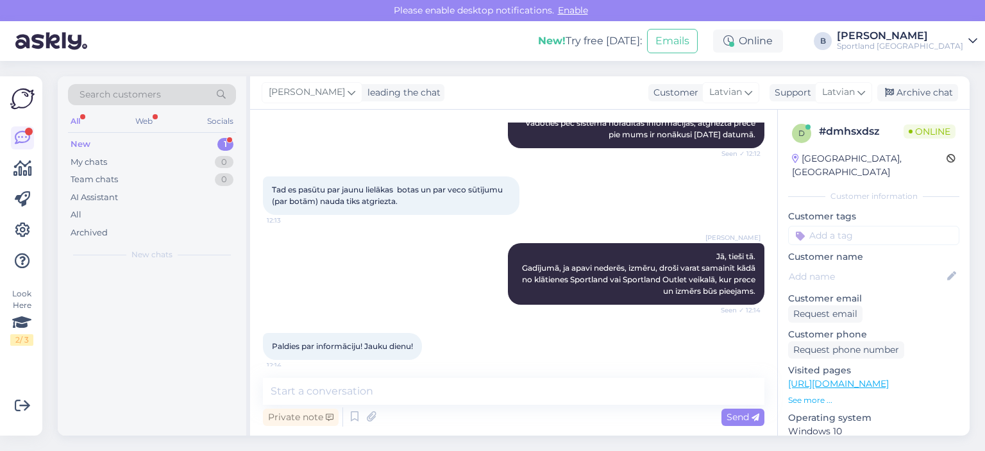
scroll to position [358, 0]
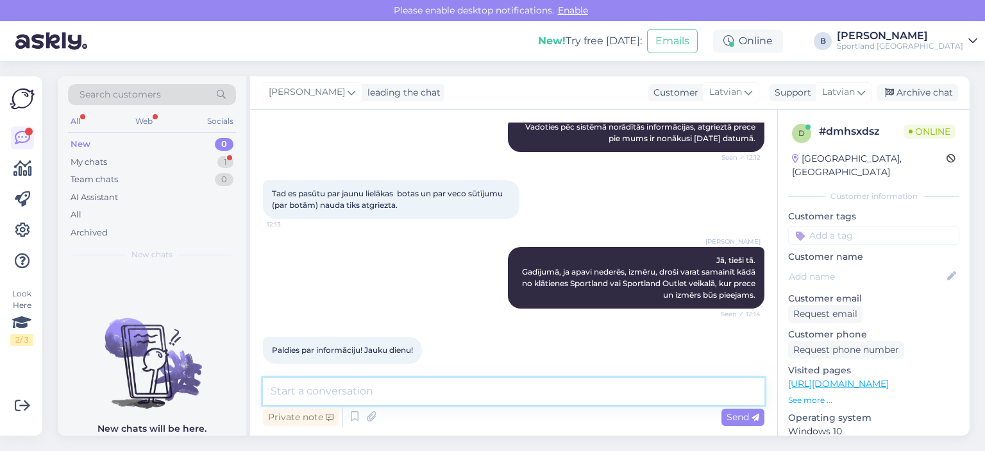
click at [512, 392] on textarea at bounding box center [513, 391] width 501 height 27
type textarea "Jums arī jauku dienu!"
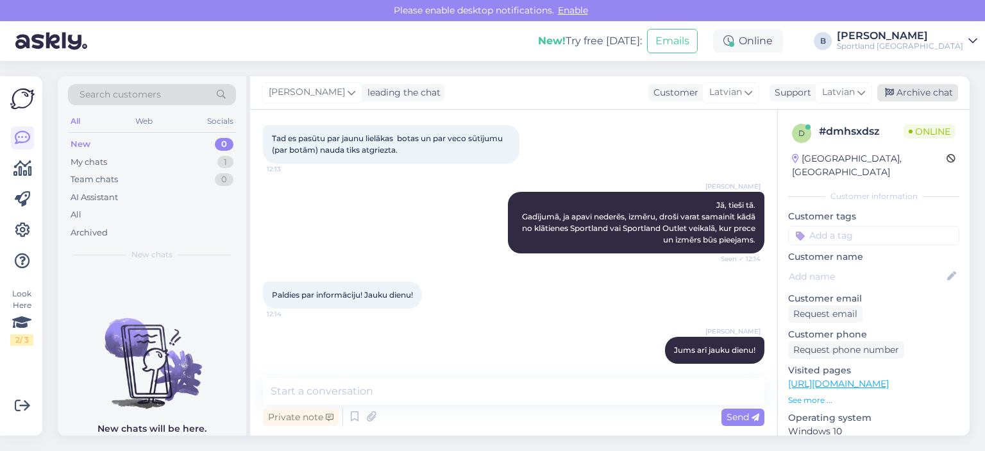
click at [908, 96] on div "Archive chat" at bounding box center [917, 92] width 81 height 17
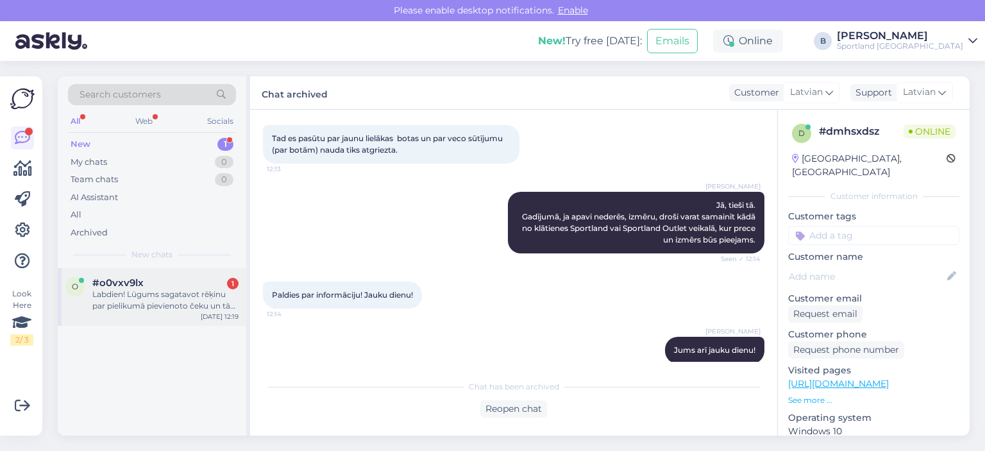
click at [171, 295] on div "Labdien! Lūgums sagatavot rēķinu par pielikumā pievienoto čeku un tā iegādātajā…" at bounding box center [165, 300] width 146 height 23
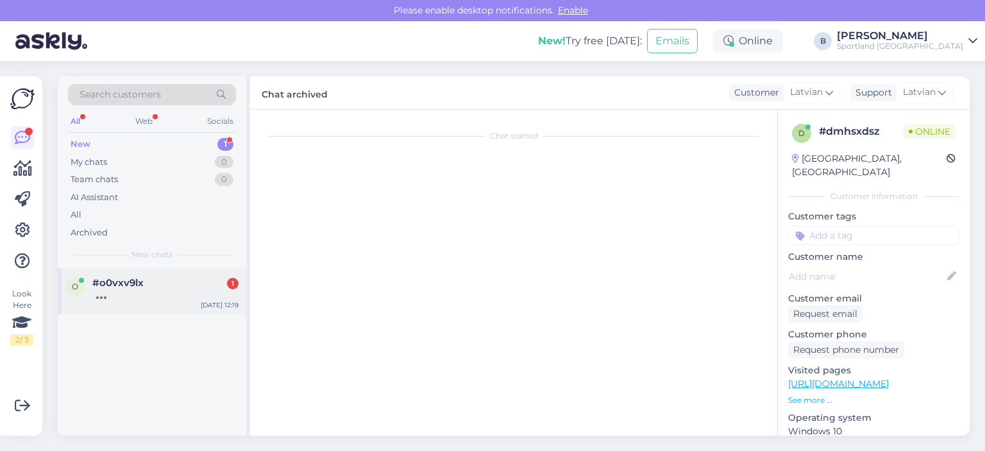
scroll to position [0, 0]
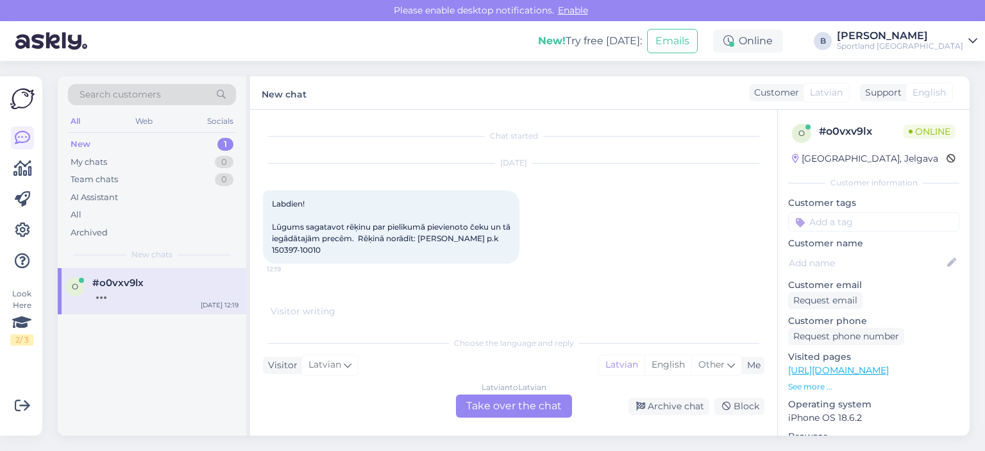
click at [535, 407] on div "Latvian to Latvian Take over the chat" at bounding box center [514, 405] width 116 height 23
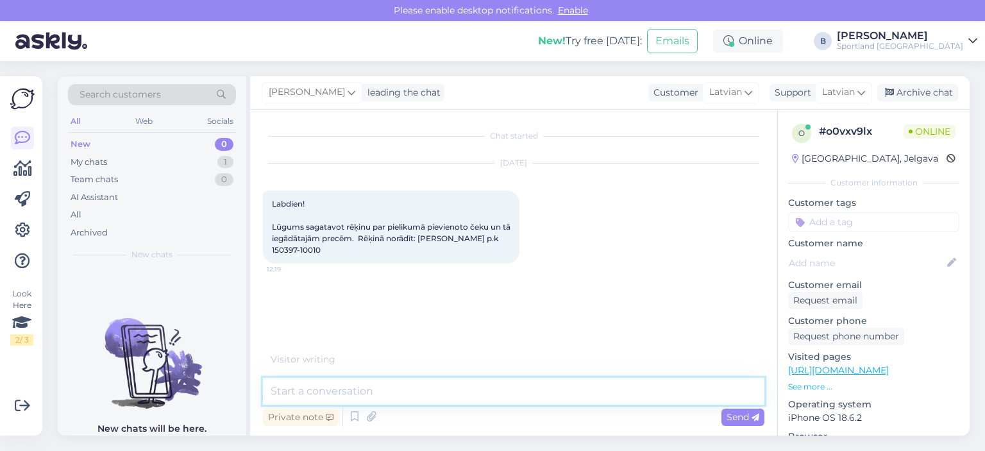
click at [497, 392] on textarea at bounding box center [513, 391] width 501 height 27
type textarea "Sveiki, lūgums, sazināties ar [EMAIL_ADDRESS][DOMAIN_NAME]"
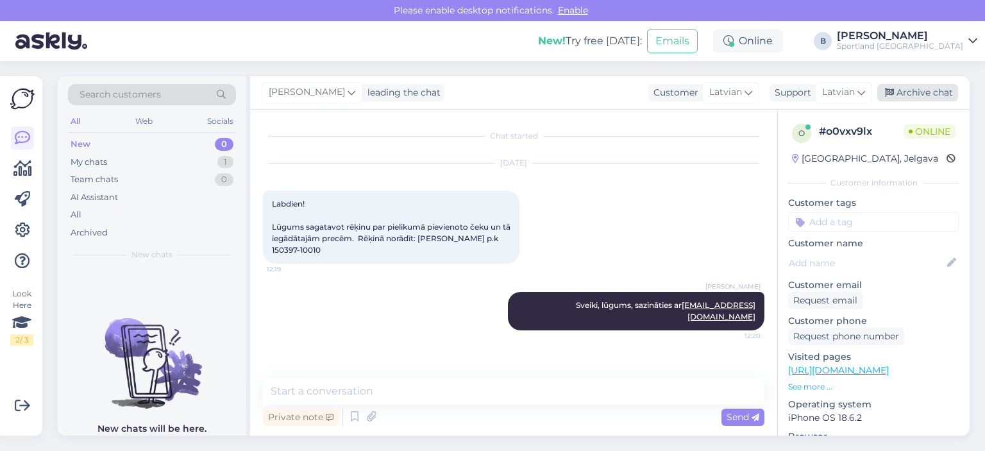
click at [914, 99] on div "Archive chat" at bounding box center [917, 92] width 81 height 17
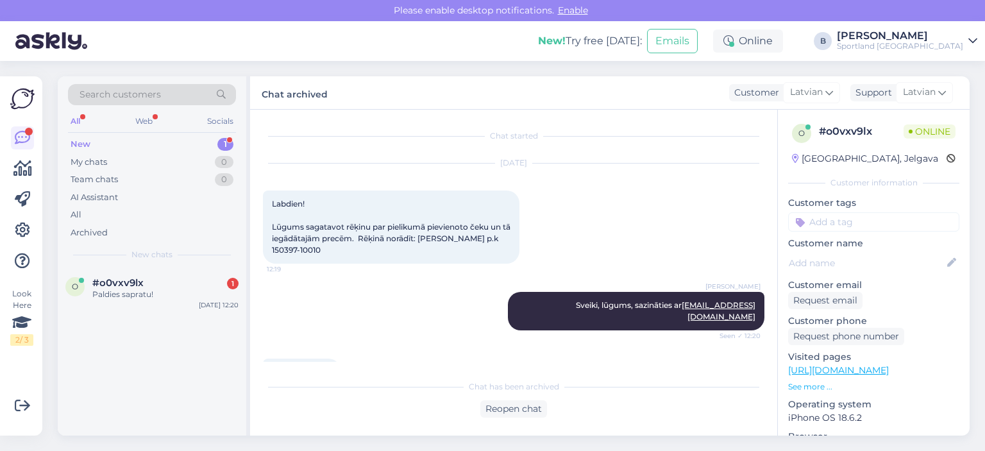
scroll to position [26, 0]
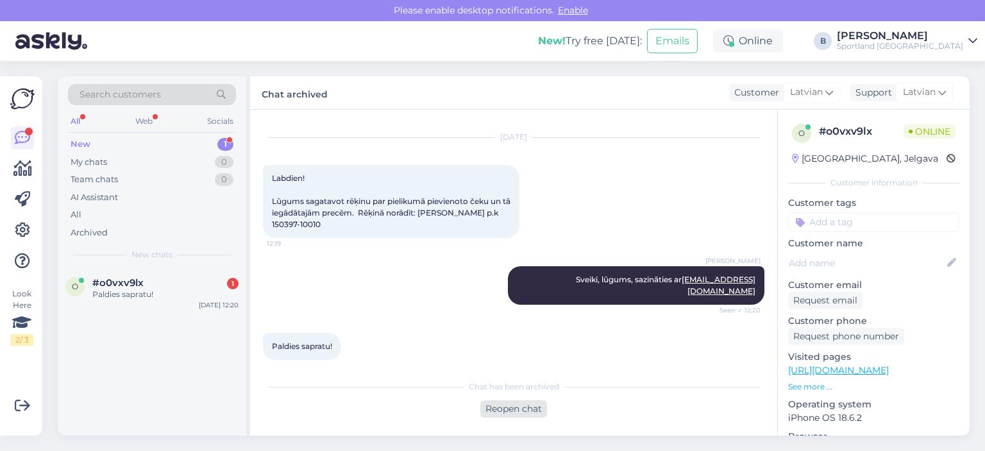
click at [521, 412] on div "Reopen chat" at bounding box center [513, 408] width 67 height 17
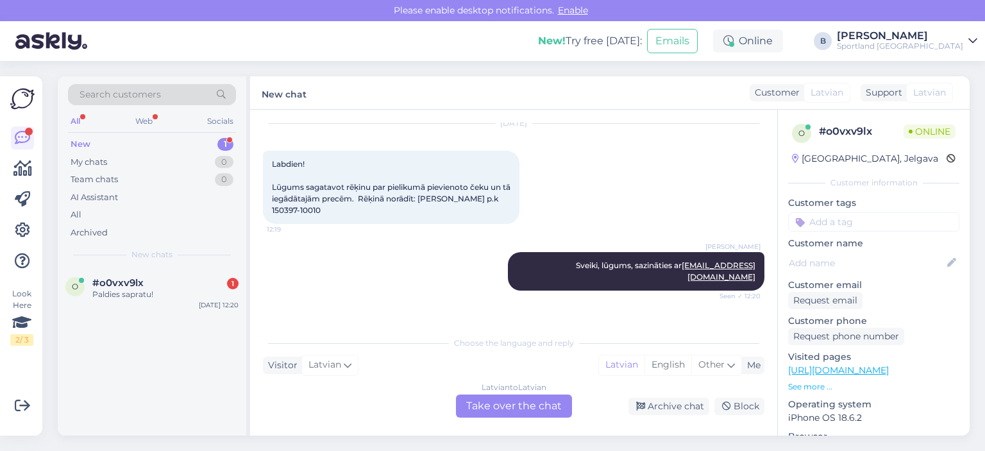
click at [496, 410] on div "Latvian to Latvian Take over the chat" at bounding box center [514, 405] width 116 height 23
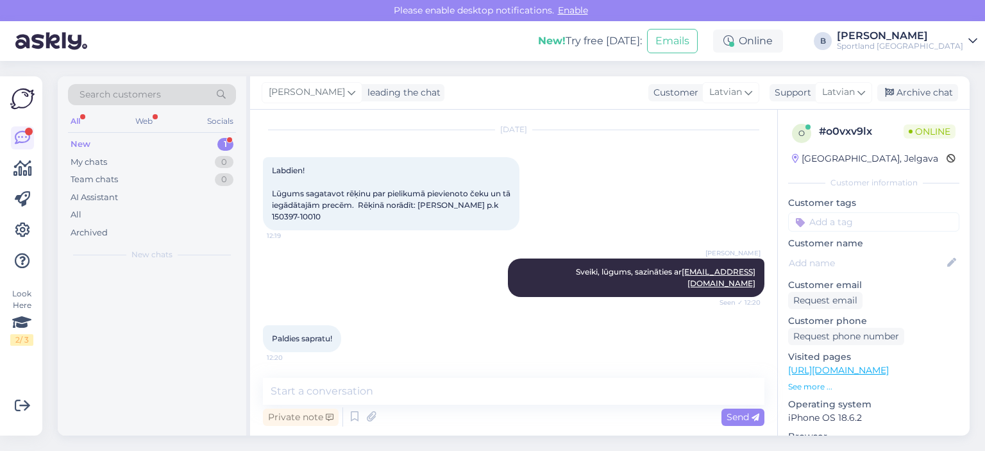
scroll to position [22, 0]
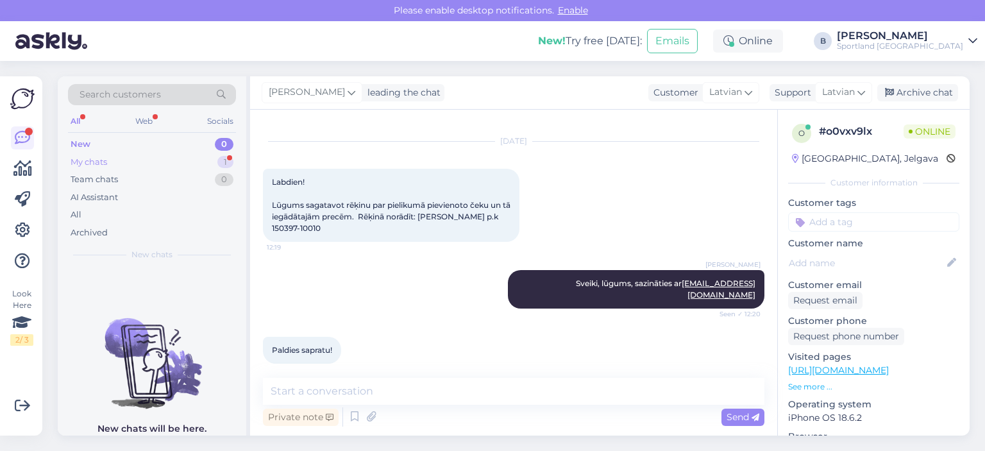
click at [105, 166] on div "My chats" at bounding box center [89, 162] width 37 height 13
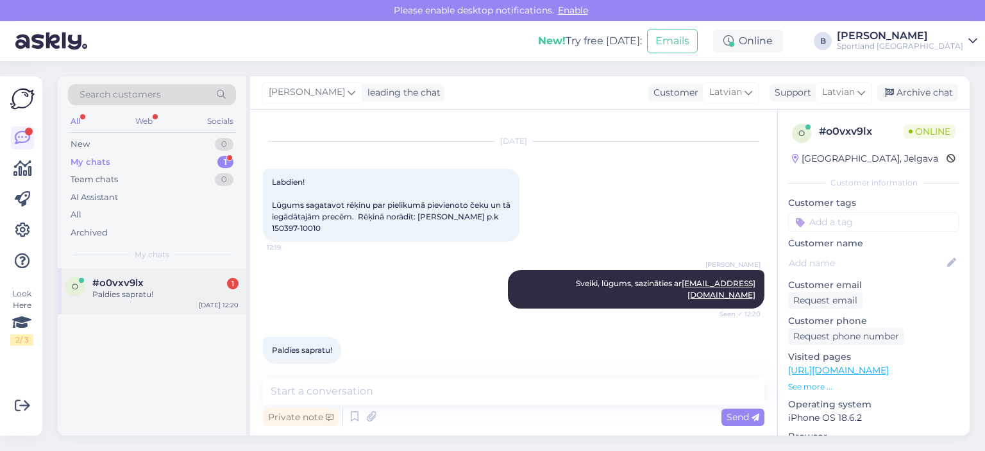
click at [173, 292] on div "Paldies sapratu!" at bounding box center [165, 295] width 146 height 12
click at [904, 99] on div "Archive chat" at bounding box center [917, 92] width 81 height 17
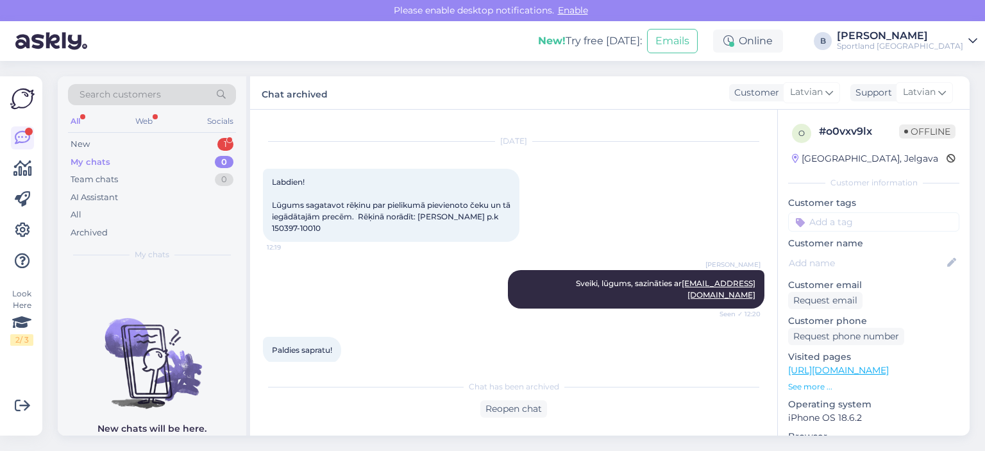
click at [101, 133] on div "Search customers All Web Socials New 1 My chats 0 Team chats 0 AI Assistant All…" at bounding box center [152, 172] width 189 height 192
click at [100, 142] on div "New 1" at bounding box center [152, 144] width 168 height 18
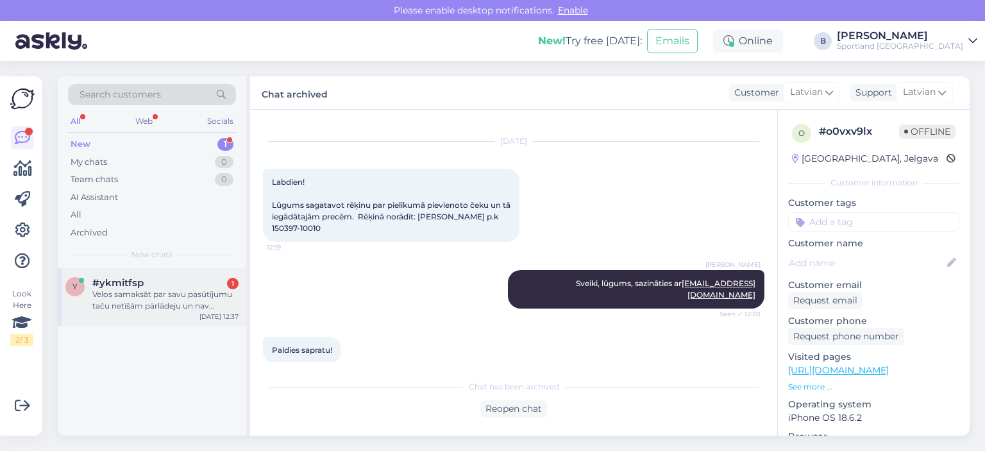
click at [141, 314] on div "y #ykmitfsp 1 Velos samaksāt par savu pasūtījumu taču netīšām pārlādeju un nav …" at bounding box center [152, 297] width 189 height 58
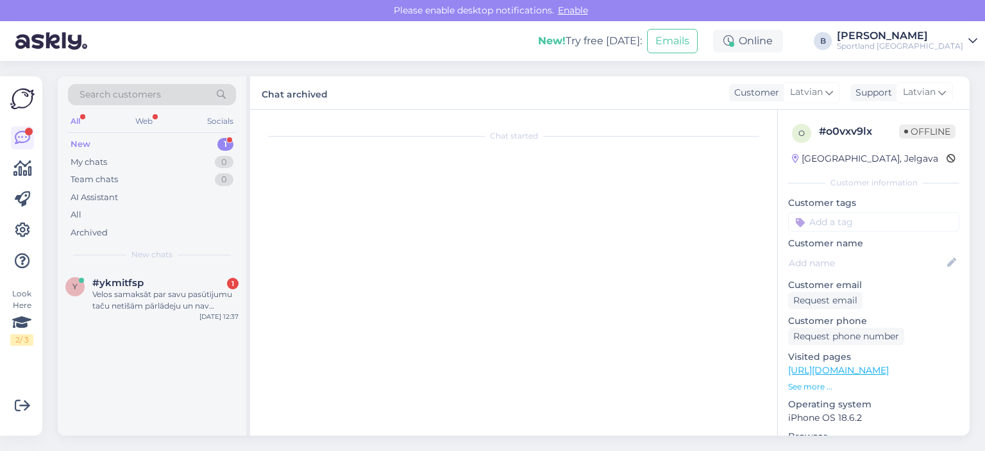
scroll to position [0, 0]
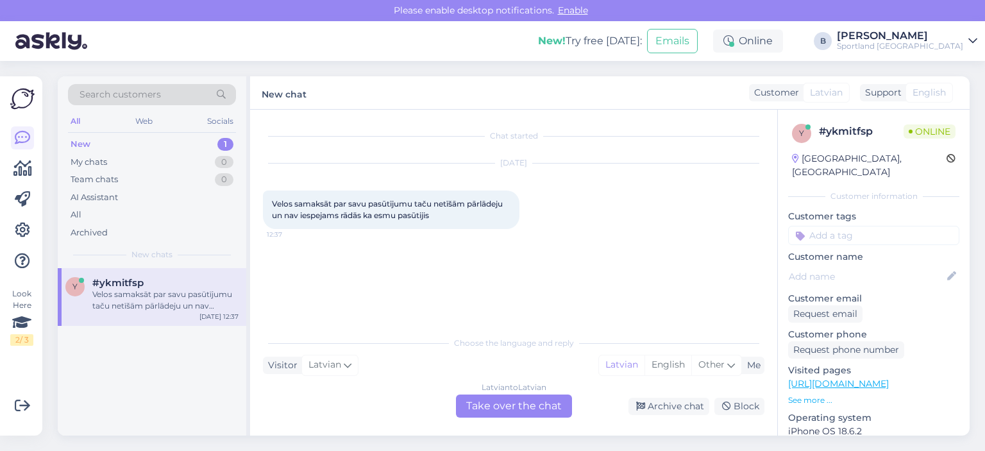
click at [489, 405] on div "Latvian to Latvian Take over the chat" at bounding box center [514, 405] width 116 height 23
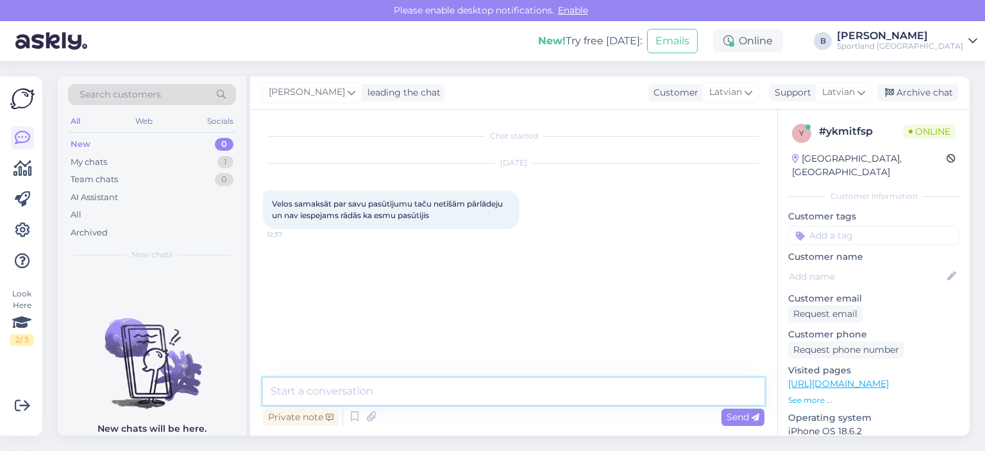
click at [491, 394] on textarea at bounding box center [513, 391] width 501 height 27
type textarea "Sveiki, kāds ir pasūtījuma numurs?"
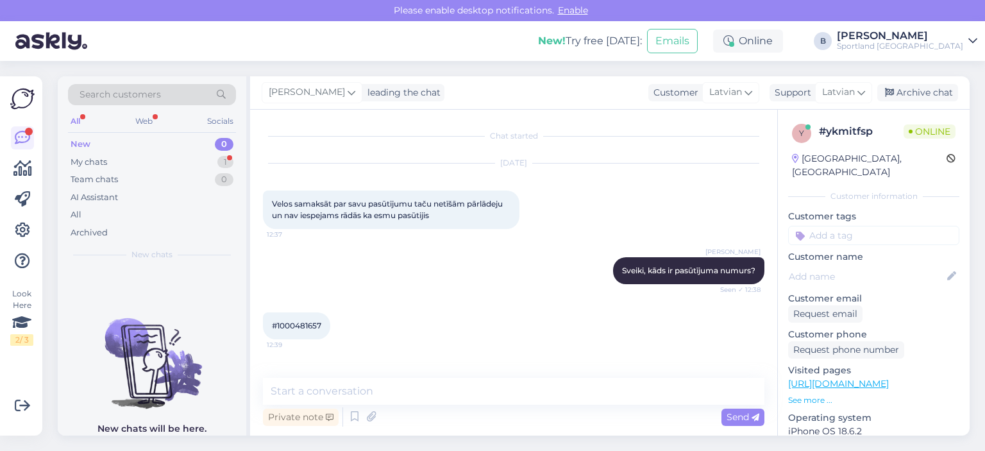
click at [299, 324] on span "#1000481657" at bounding box center [296, 326] width 49 height 10
click at [449, 387] on textarea at bounding box center [513, 391] width 501 height 27
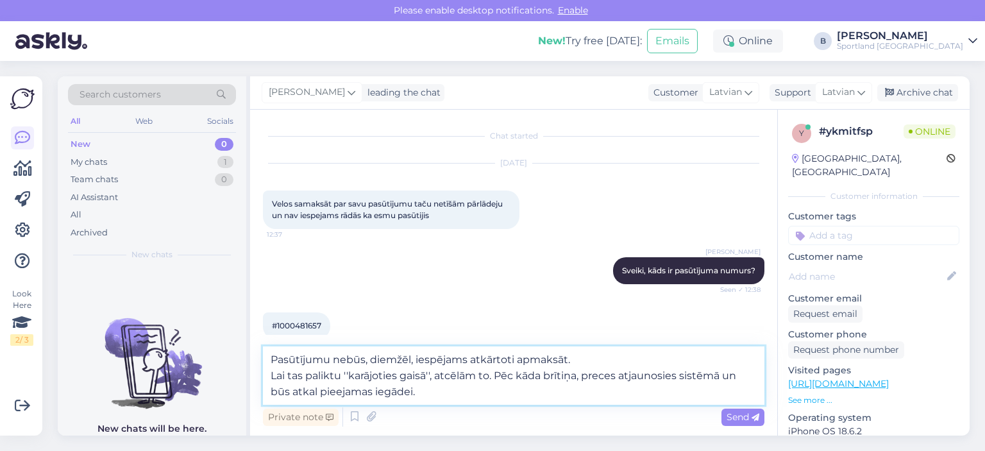
type textarea "Pasūtījumu nebūs, diemžēl, iespējams atkārtoti apmaksāt. Lai tas paliktu ''karā…"
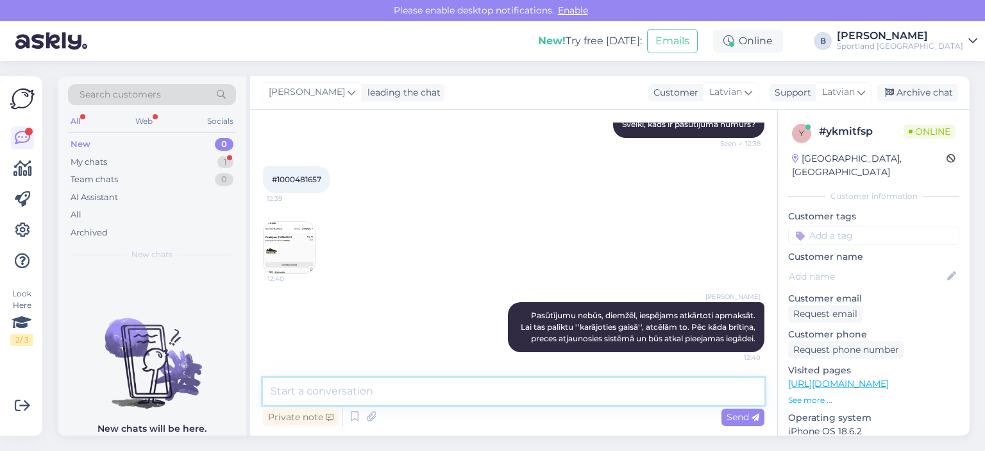
scroll to position [146, 0]
click at [151, 163] on div "My chats 1" at bounding box center [152, 162] width 168 height 18
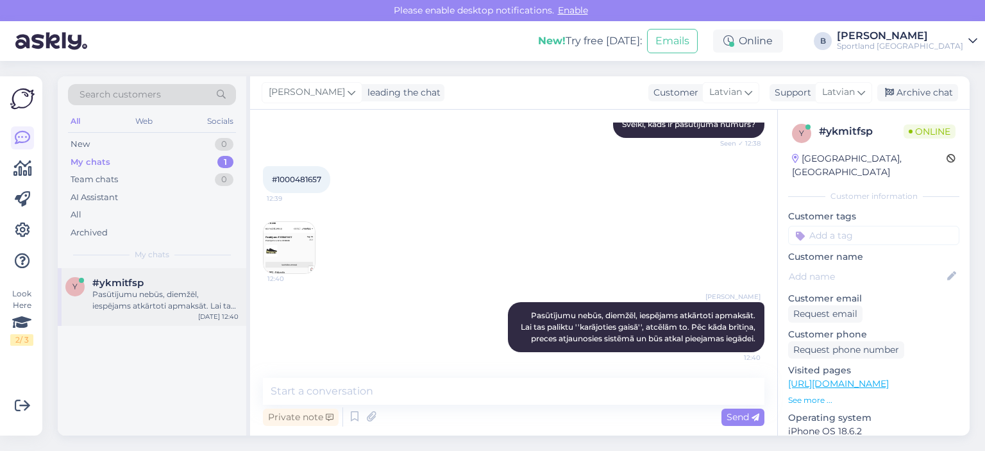
click at [134, 290] on div "Pasūtījumu nebūs, diemžēl, iespējams atkārtoti apmaksāt. Lai tas paliktu ''karā…" at bounding box center [165, 300] width 146 height 23
click at [914, 94] on div "Archive chat" at bounding box center [917, 92] width 81 height 17
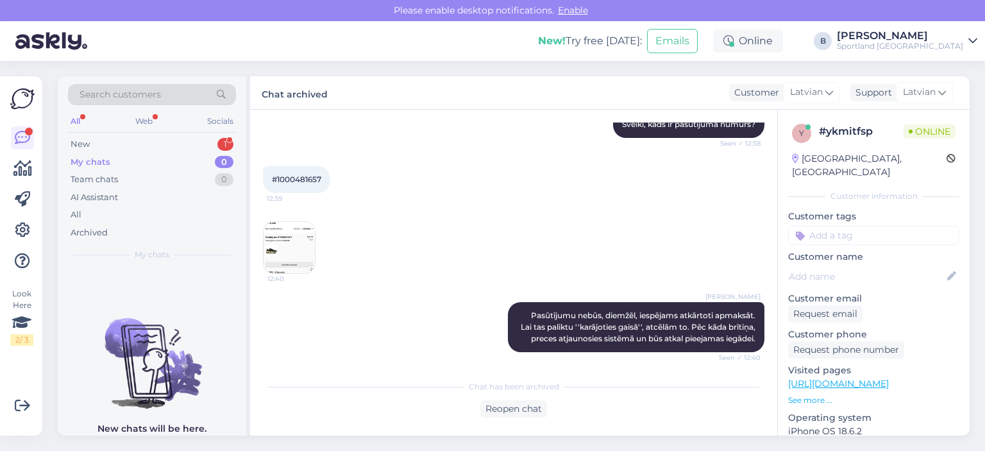
scroll to position [217, 0]
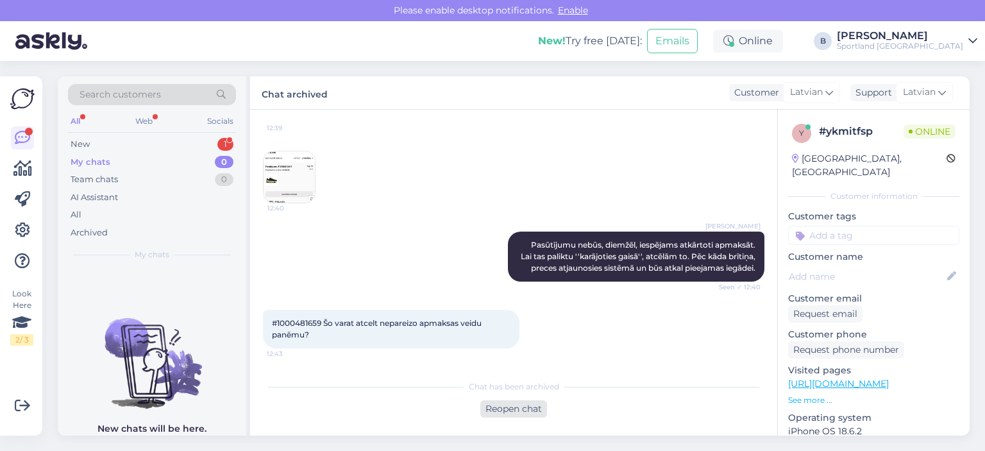
click at [519, 401] on div "Reopen chat" at bounding box center [513, 408] width 67 height 17
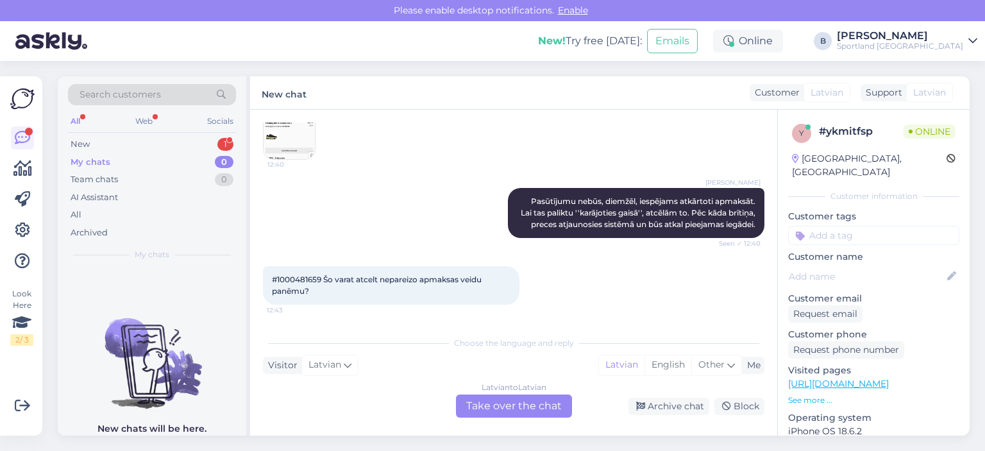
click at [498, 407] on div "Latvian to Latvian Take over the chat" at bounding box center [514, 405] width 116 height 23
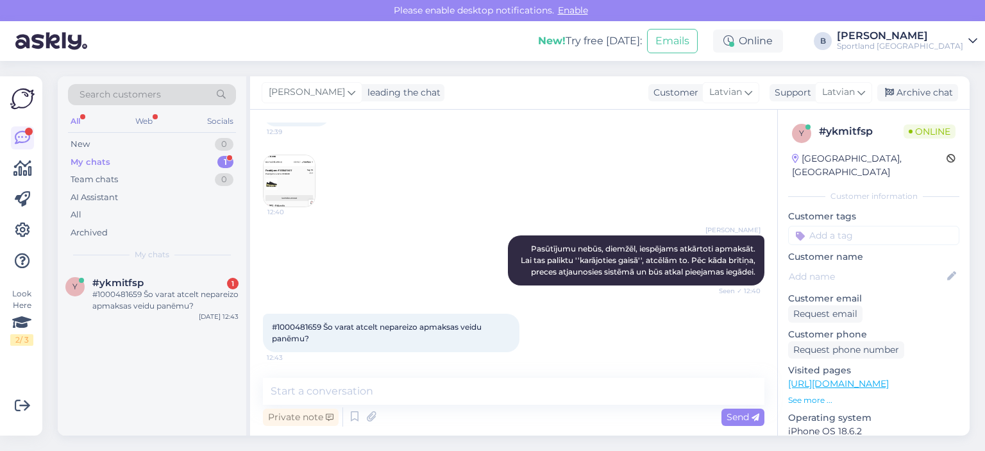
click at [292, 323] on span "#1000481659 Šo varat atcelt nepareizo apmaksas veidu panēmu?" at bounding box center [378, 332] width 212 height 21
click at [403, 384] on textarea at bounding box center [513, 391] width 501 height 27
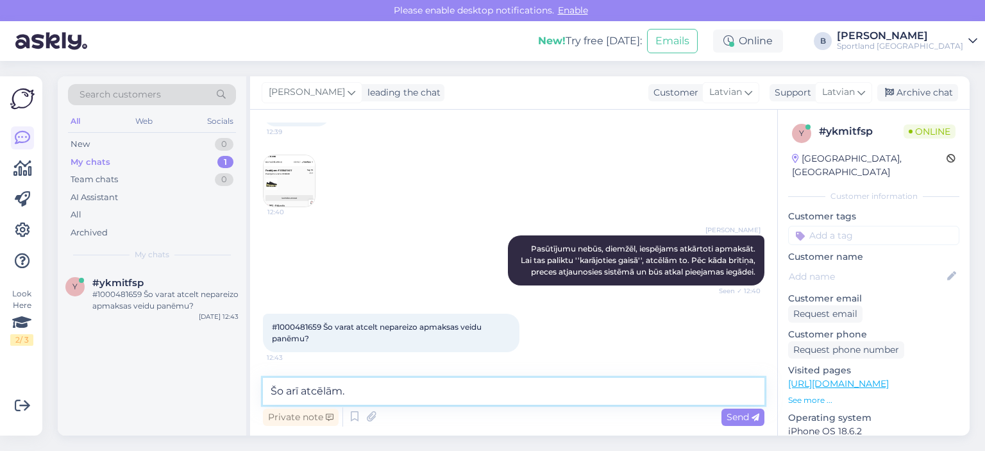
type textarea "Šo arī atcēlām."
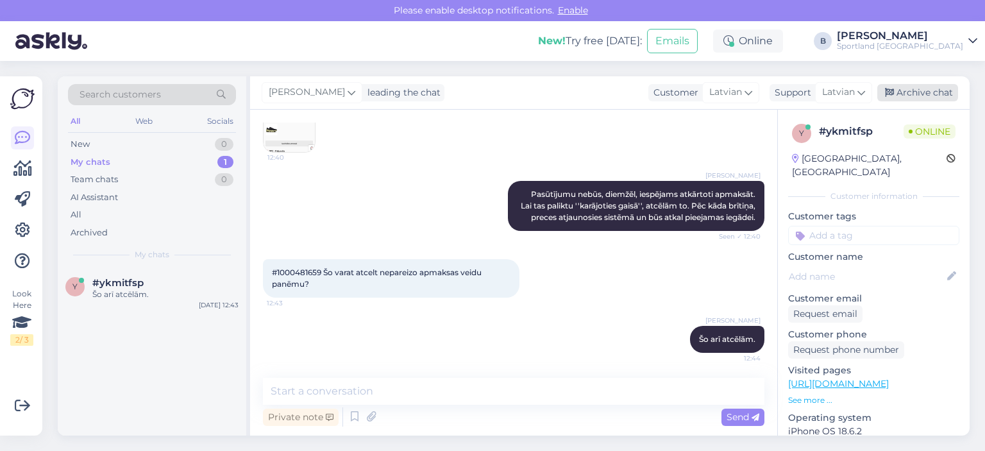
click at [900, 97] on div "Archive chat" at bounding box center [917, 92] width 81 height 17
